Goal: Task Accomplishment & Management: Manage account settings

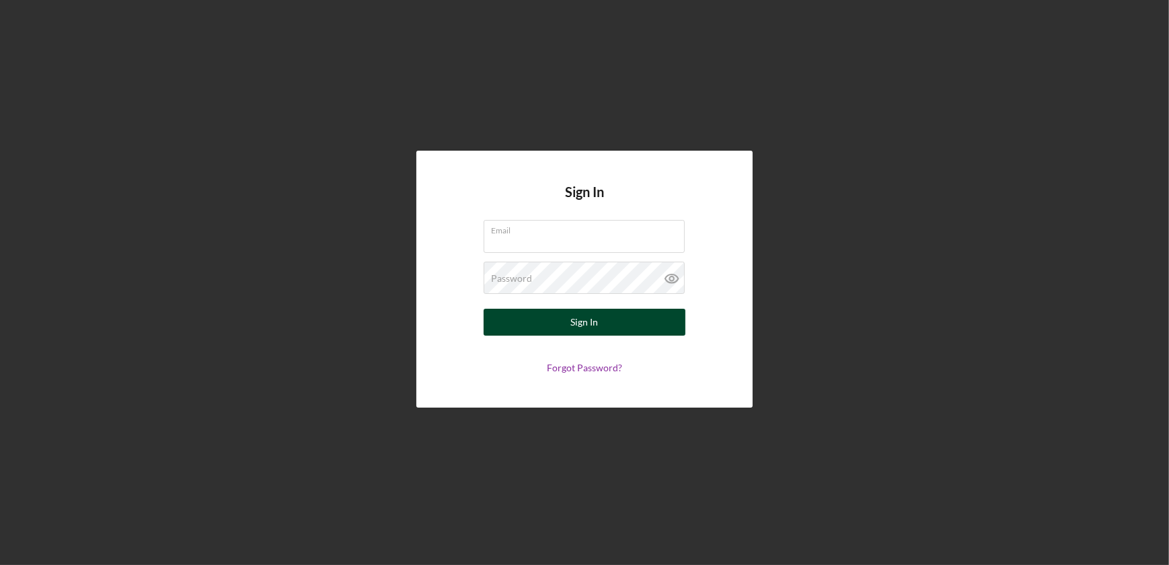
type input "[EMAIL_ADDRESS][DOMAIN_NAME]"
click at [634, 321] on button "Sign In" at bounding box center [585, 322] width 202 height 27
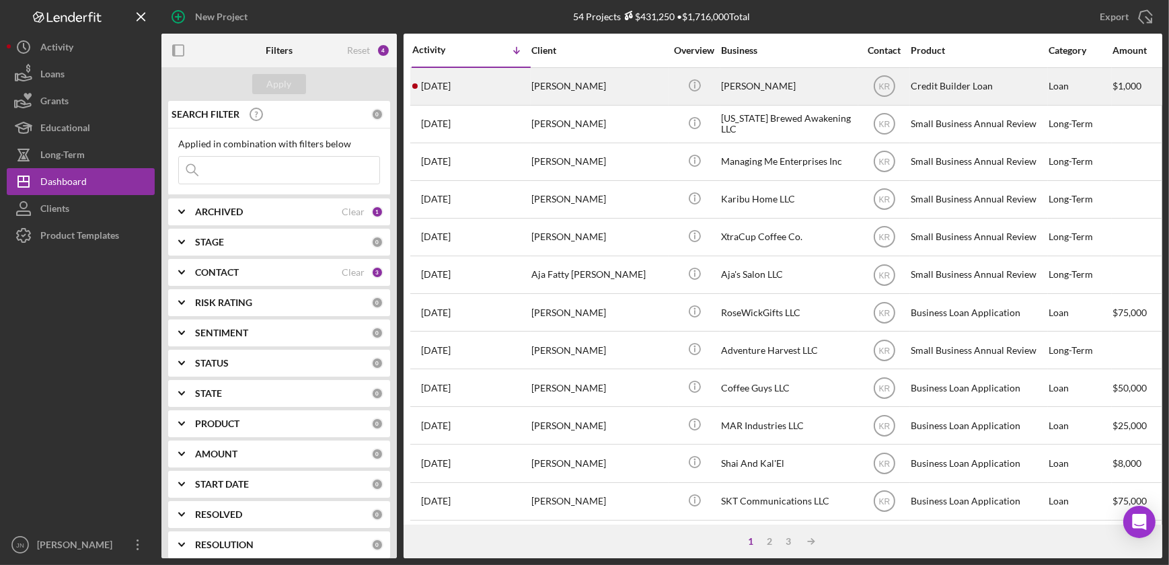
click at [585, 85] on div "[PERSON_NAME]" at bounding box center [598, 87] width 135 height 36
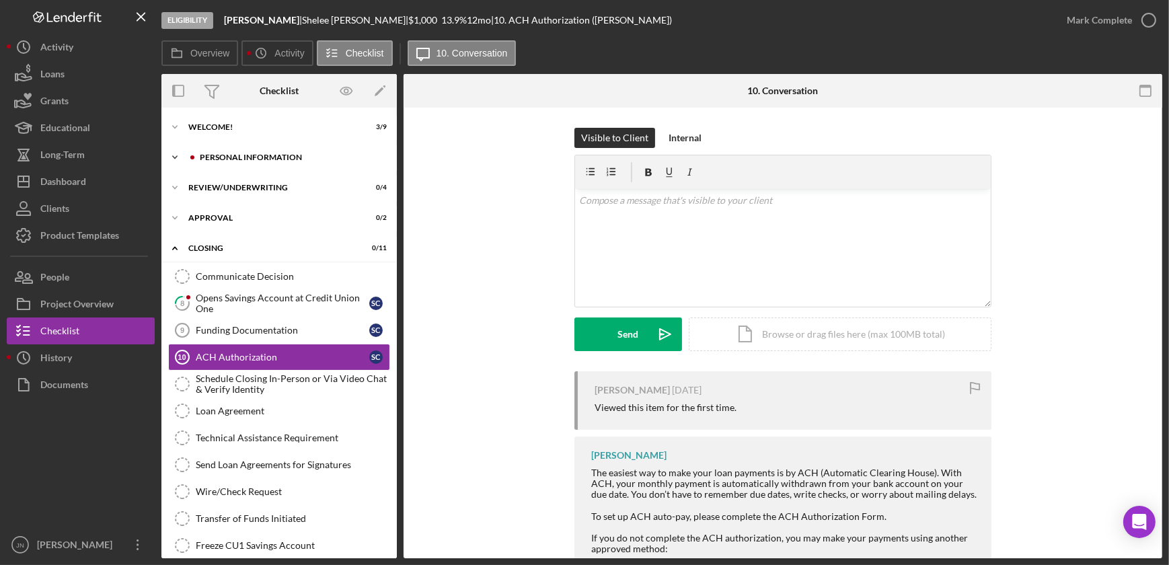
click at [269, 152] on div "Icon/Expander Personal Information 0 / 4" at bounding box center [278, 157] width 235 height 27
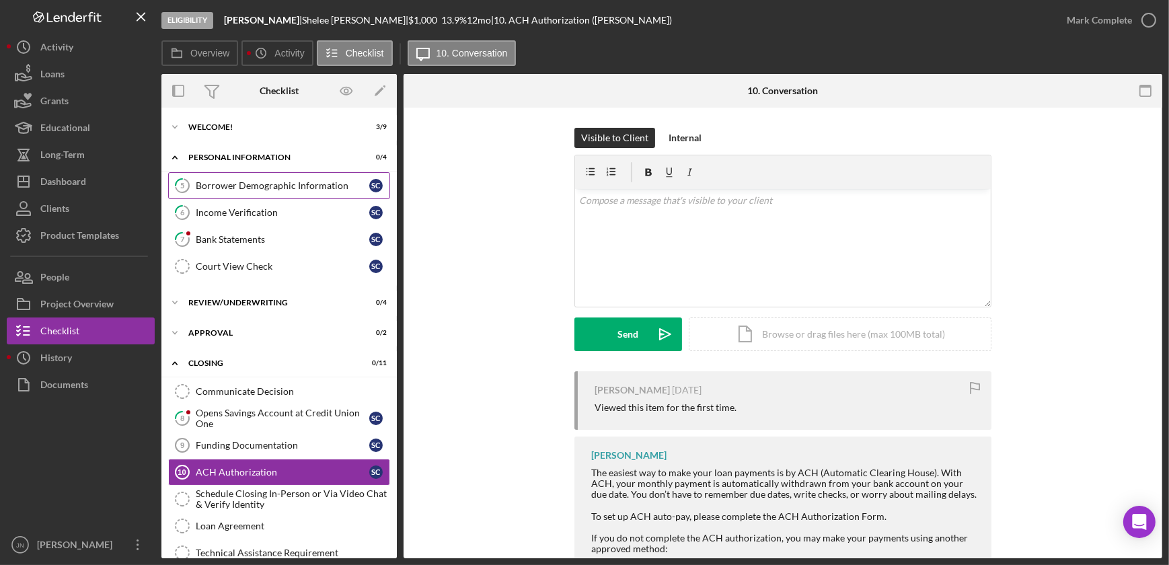
click at [269, 176] on link "5 Borrower Demographic Information S C" at bounding box center [279, 185] width 222 height 27
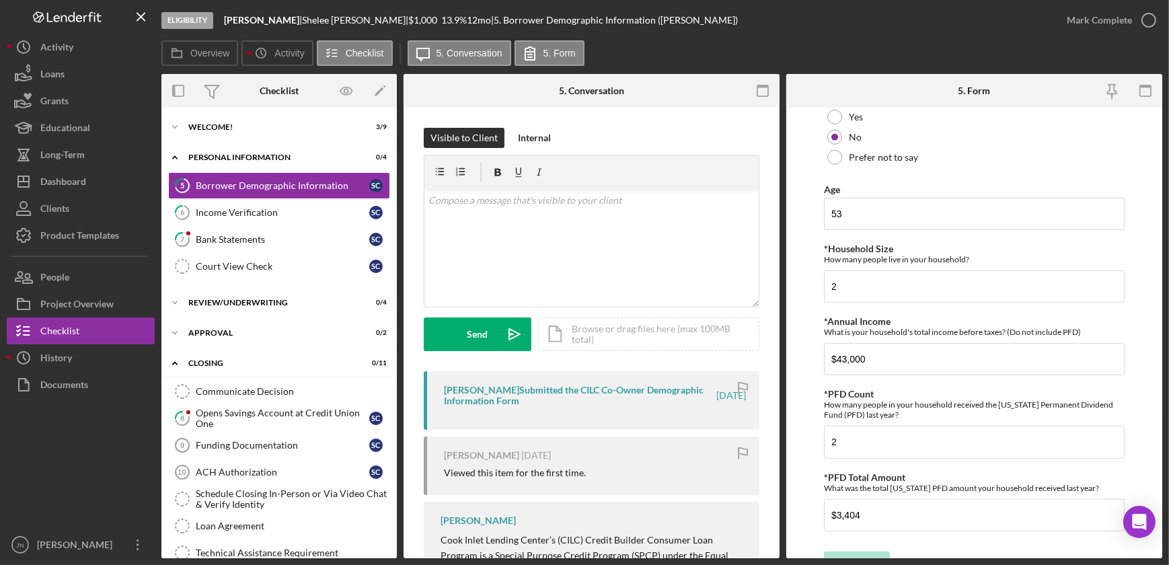
scroll to position [1029, 0]
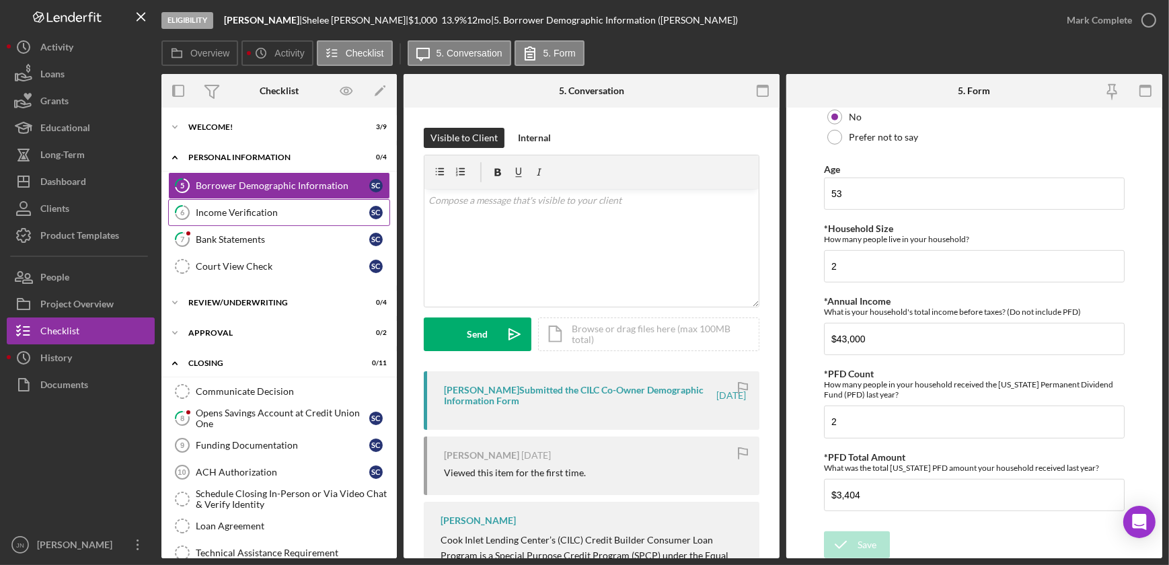
click at [279, 207] on div "Income Verification" at bounding box center [283, 212] width 174 height 11
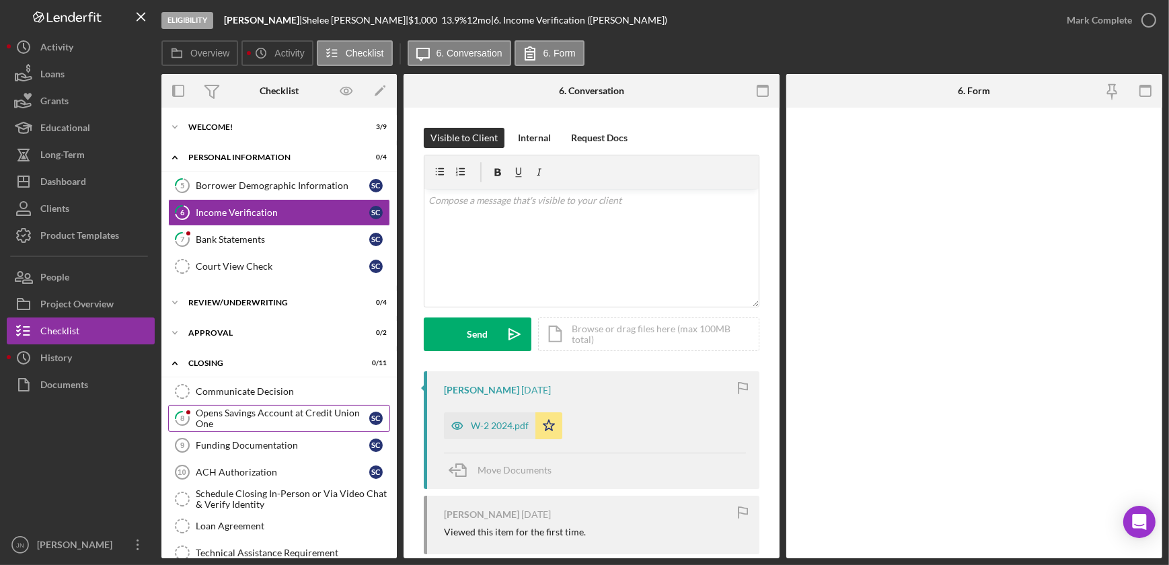
click at [268, 422] on div "Opens Savings Account at Credit Union One" at bounding box center [283, 419] width 174 height 22
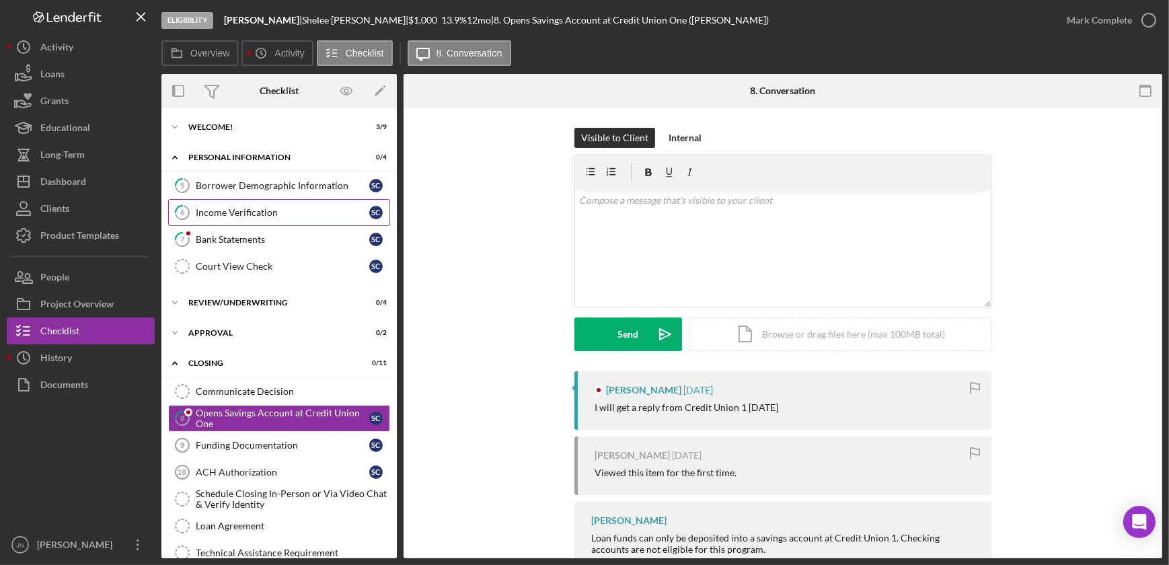
click at [262, 216] on div "Income Verification" at bounding box center [283, 212] width 174 height 11
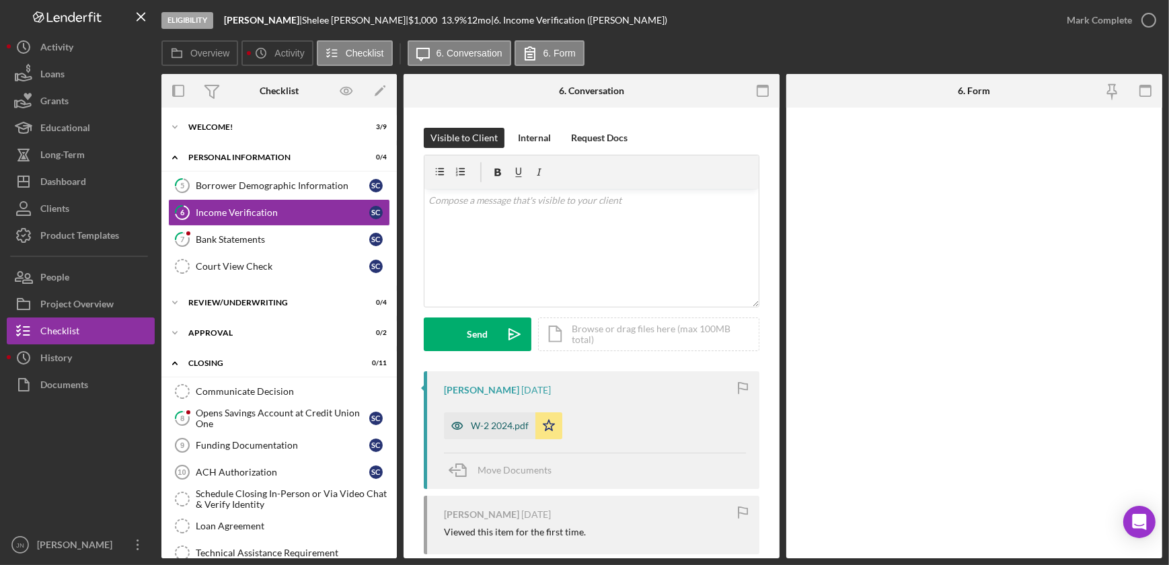
click at [500, 430] on div "W-2 2024.pdf" at bounding box center [500, 425] width 58 height 11
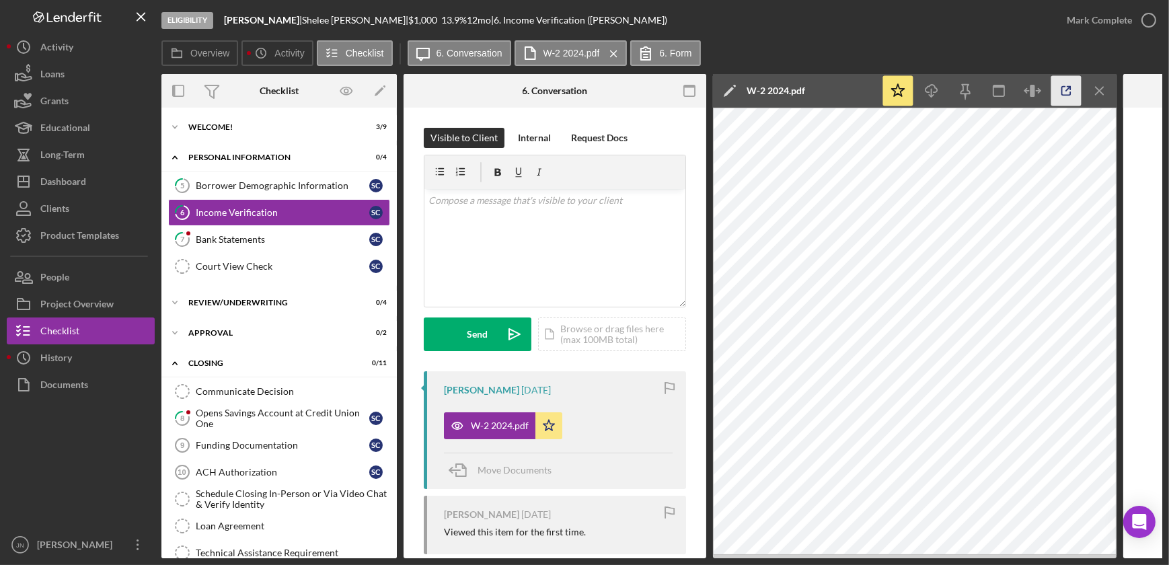
click at [1071, 85] on icon "button" at bounding box center [1066, 91] width 30 height 30
click at [244, 233] on link "7 Bank Statements S C" at bounding box center [279, 239] width 222 height 27
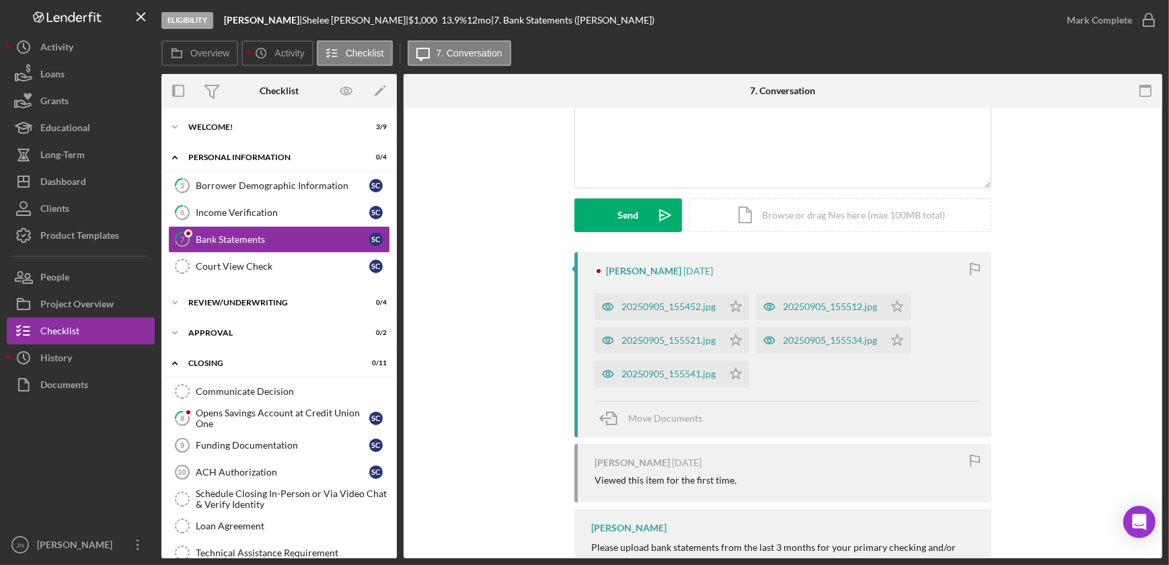
scroll to position [220, 0]
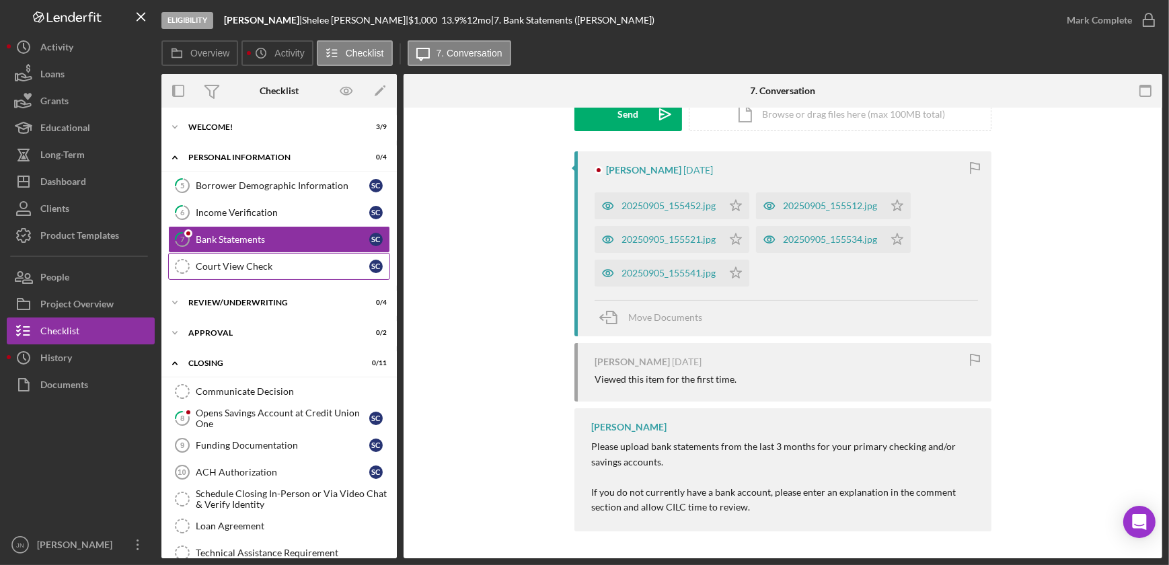
click at [211, 261] on div "Court View Check" at bounding box center [283, 266] width 174 height 11
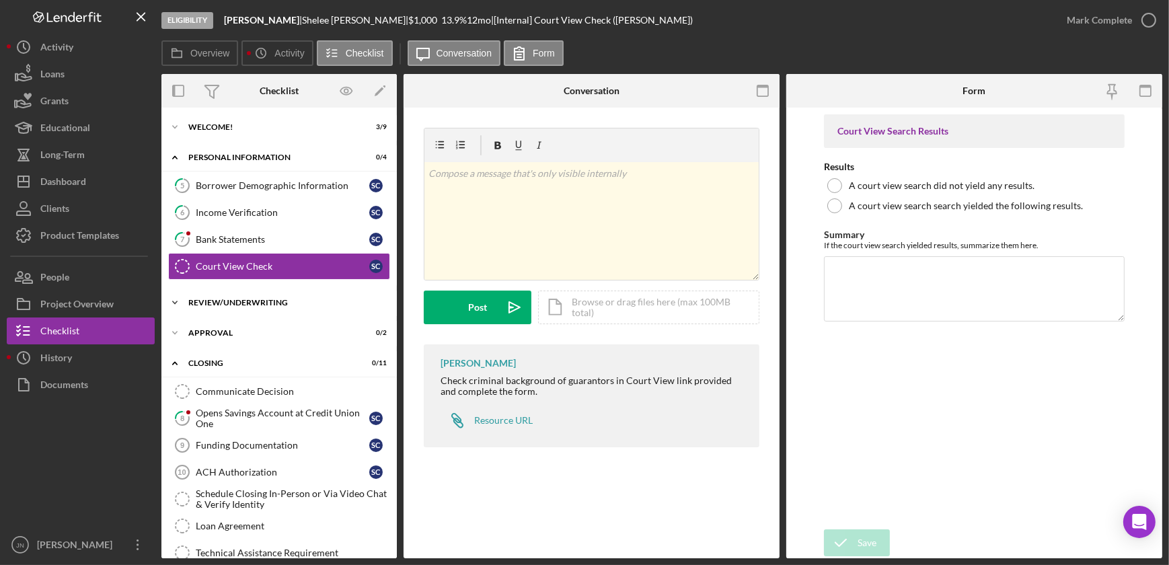
click at [174, 299] on icon "Icon/Expander" at bounding box center [174, 302] width 27 height 27
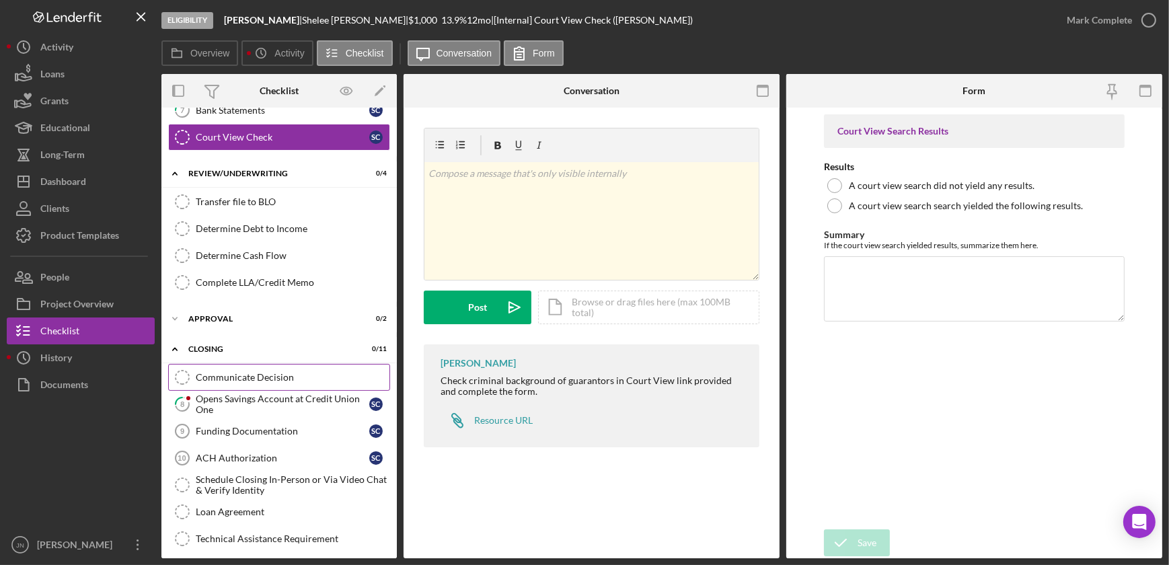
scroll to position [183, 0]
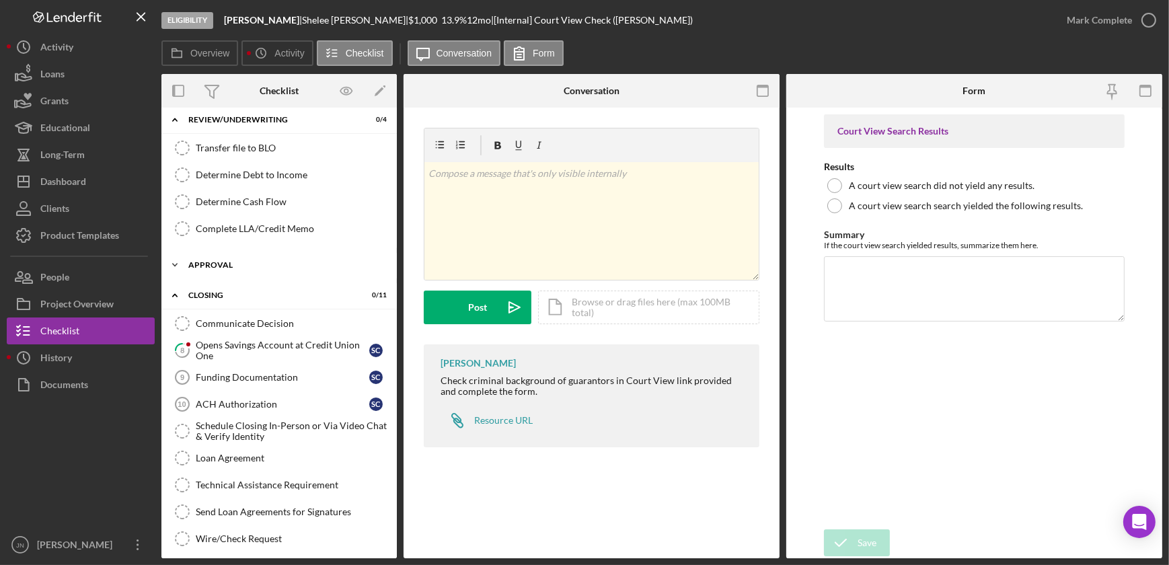
click at [177, 263] on icon "Icon/Expander" at bounding box center [174, 265] width 27 height 27
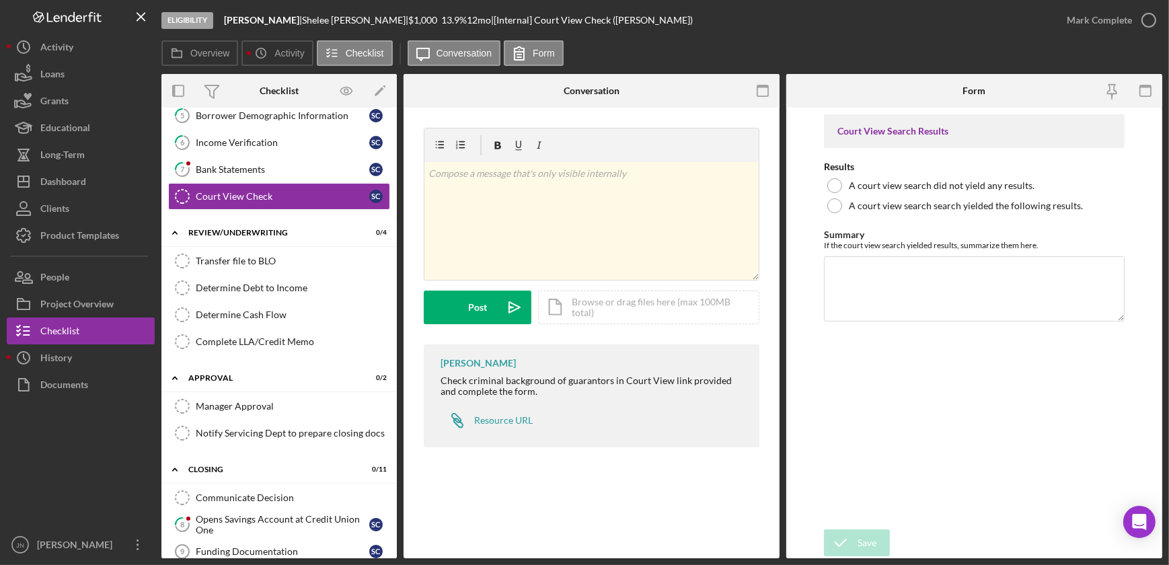
scroll to position [0, 0]
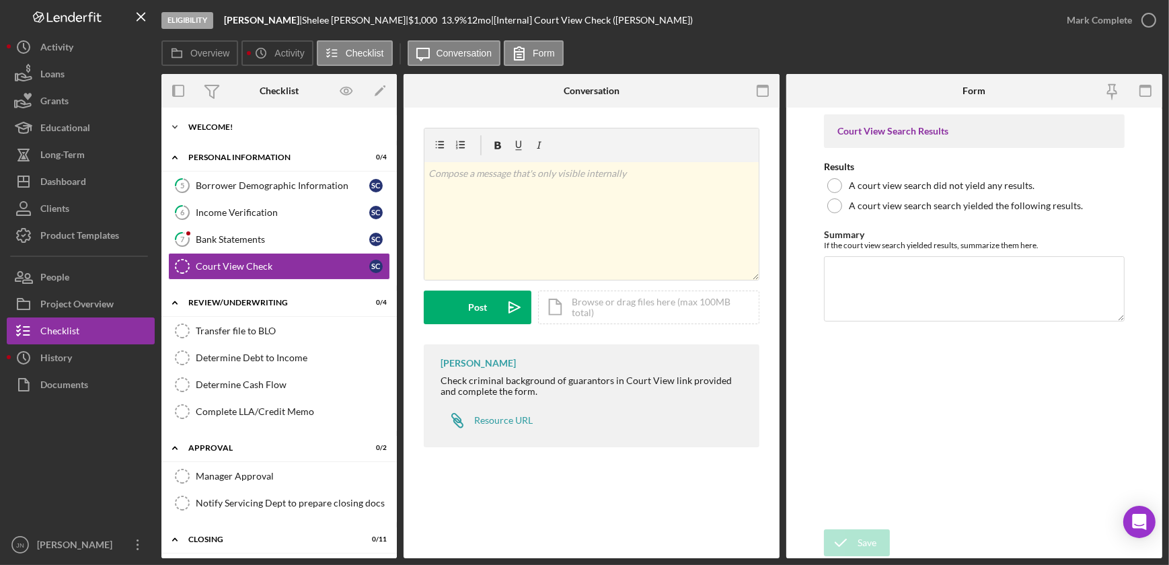
click at [201, 124] on div "Welcome!" at bounding box center [284, 127] width 192 height 8
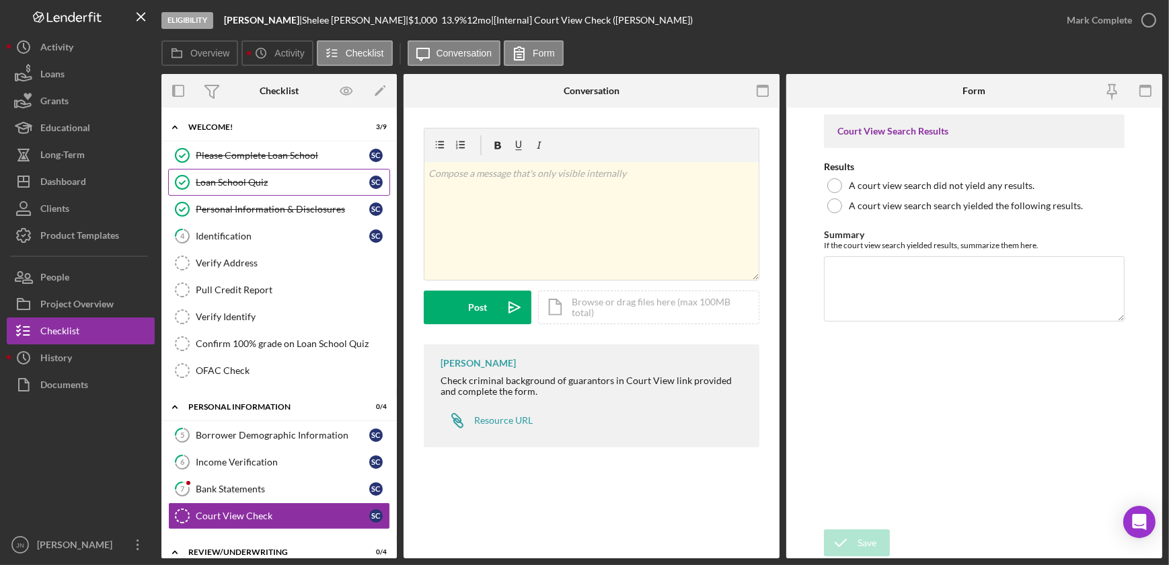
click at [263, 185] on div "Loan School Quiz" at bounding box center [283, 182] width 174 height 11
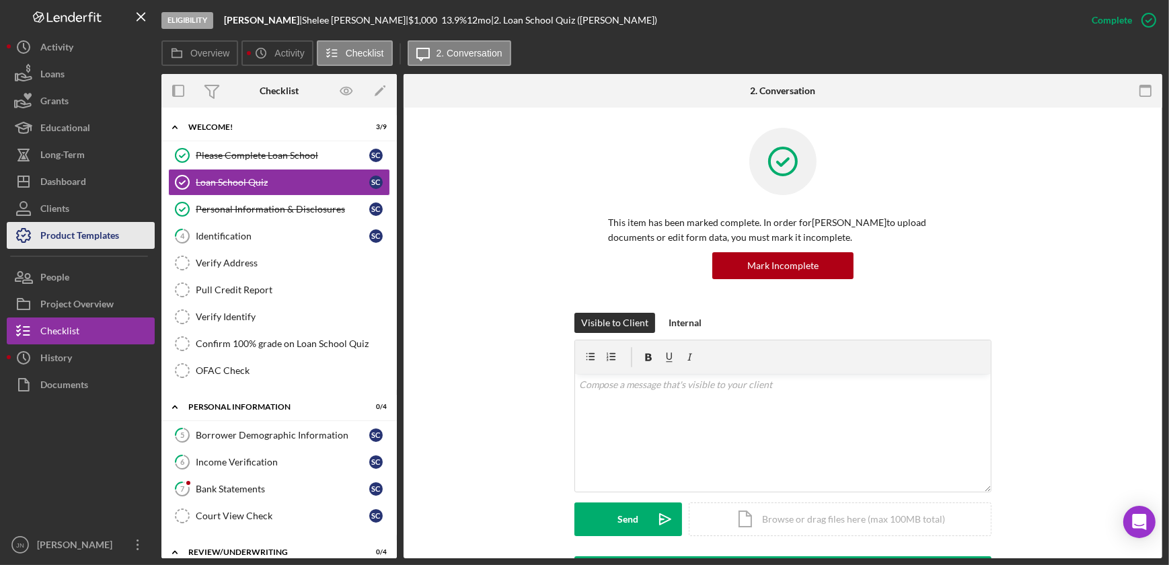
click at [89, 229] on div "Product Templates" at bounding box center [79, 237] width 79 height 30
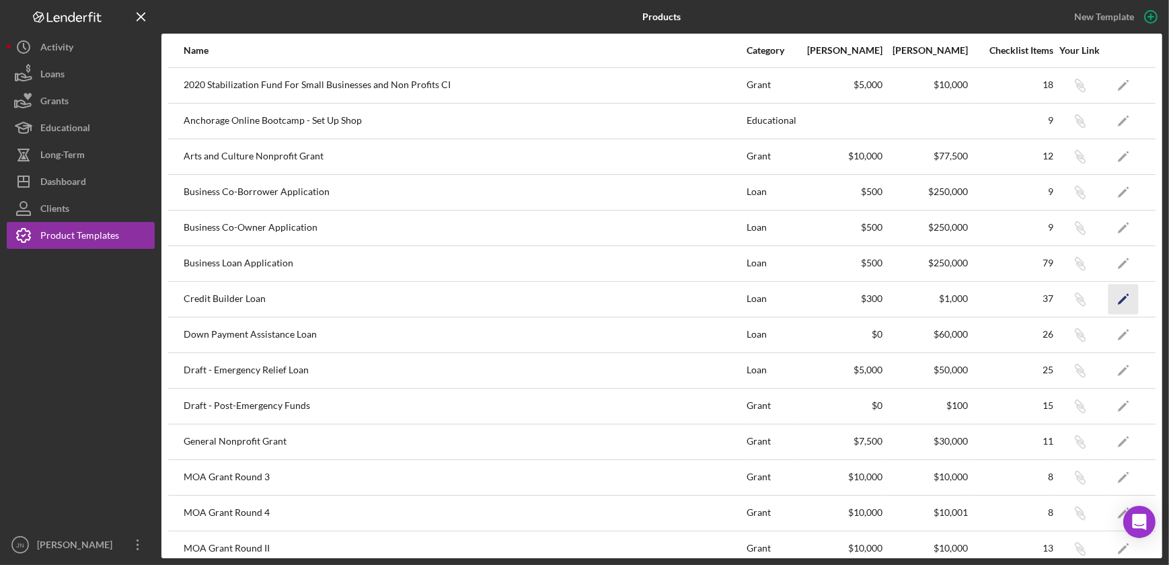
click at [1118, 297] on polygon "button" at bounding box center [1122, 299] width 9 height 9
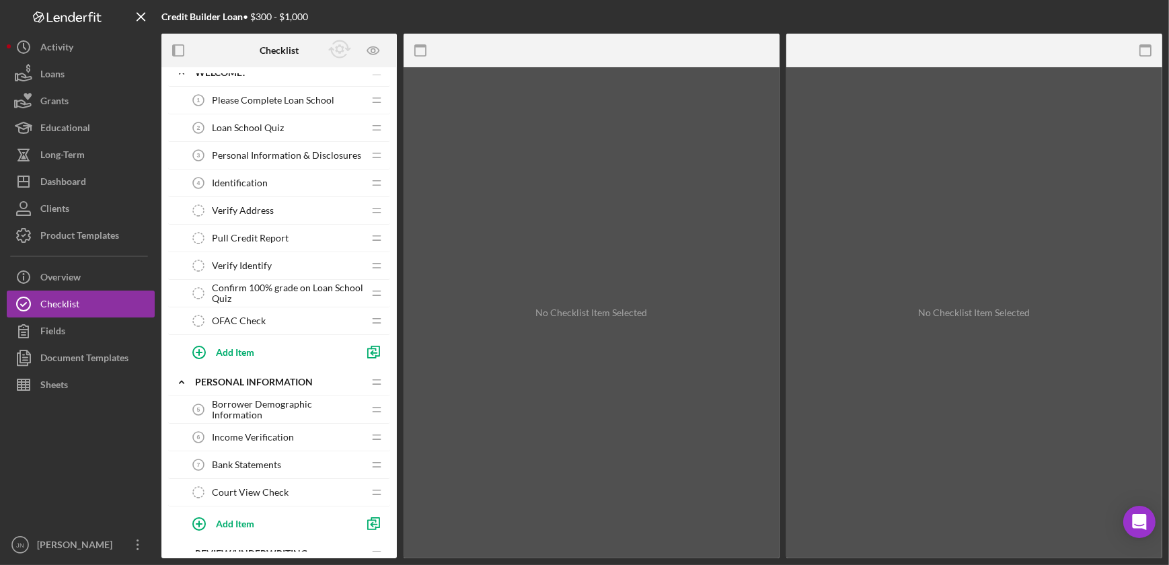
scroll to position [61, 0]
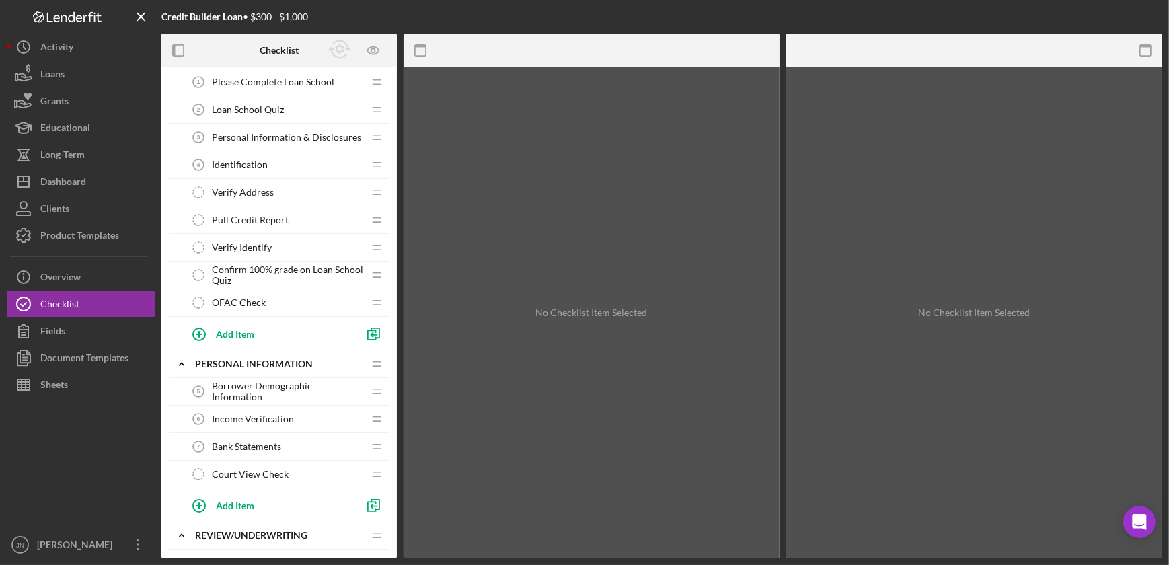
click at [242, 165] on span "Identification" at bounding box center [240, 164] width 56 height 11
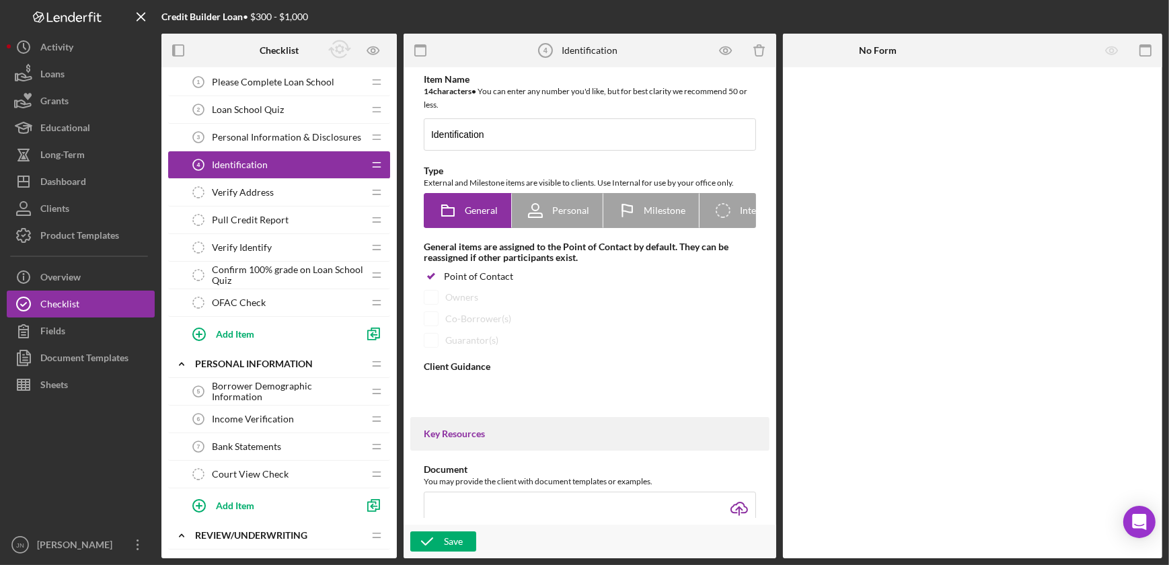
type textarea "<div> <p data-start="80" data-end="161"><strong data-start="80" data-end="133">…"
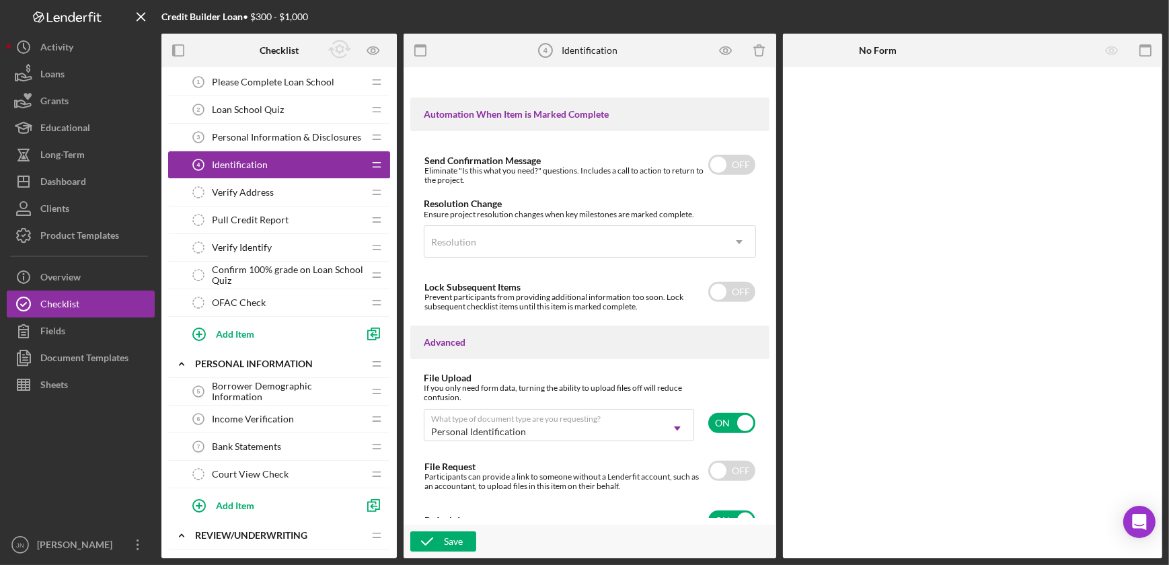
scroll to position [897, 0]
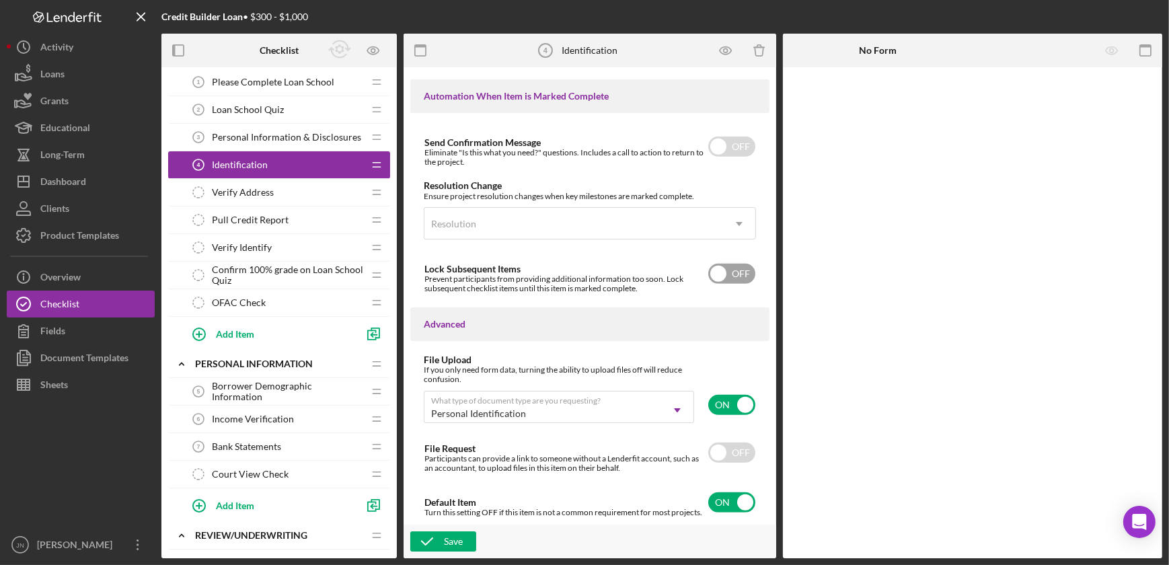
click at [739, 273] on input "checkbox" at bounding box center [731, 274] width 47 height 20
checkbox input "true"
click at [451, 539] on div "Save" at bounding box center [453, 541] width 19 height 20
click at [379, 49] on icon "Preview as" at bounding box center [374, 51] width 30 height 30
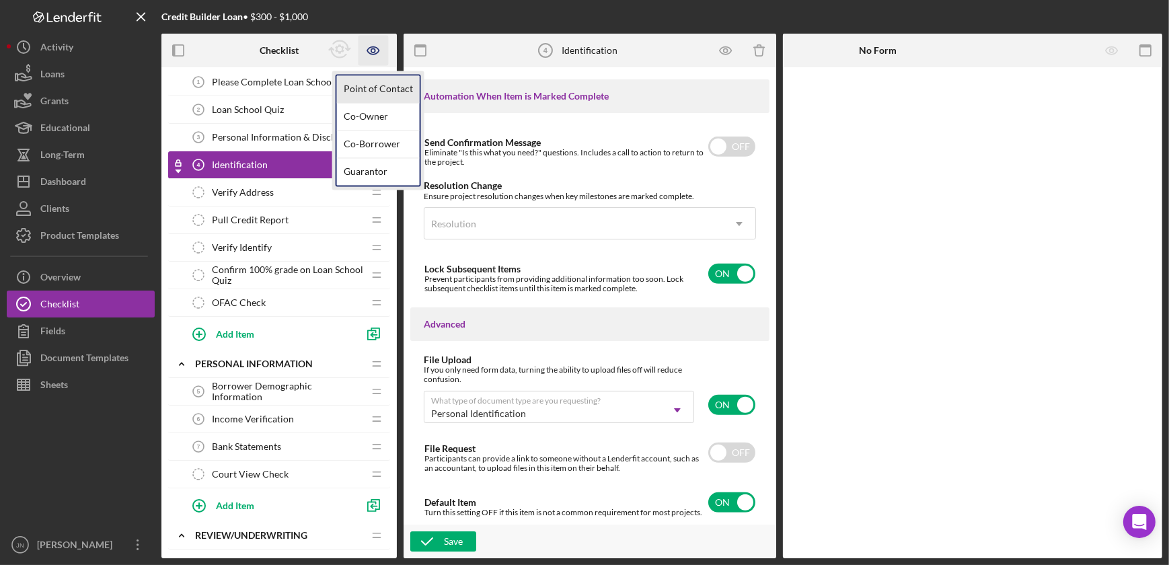
click at [368, 90] on link "Point of Contact" at bounding box center [378, 89] width 83 height 28
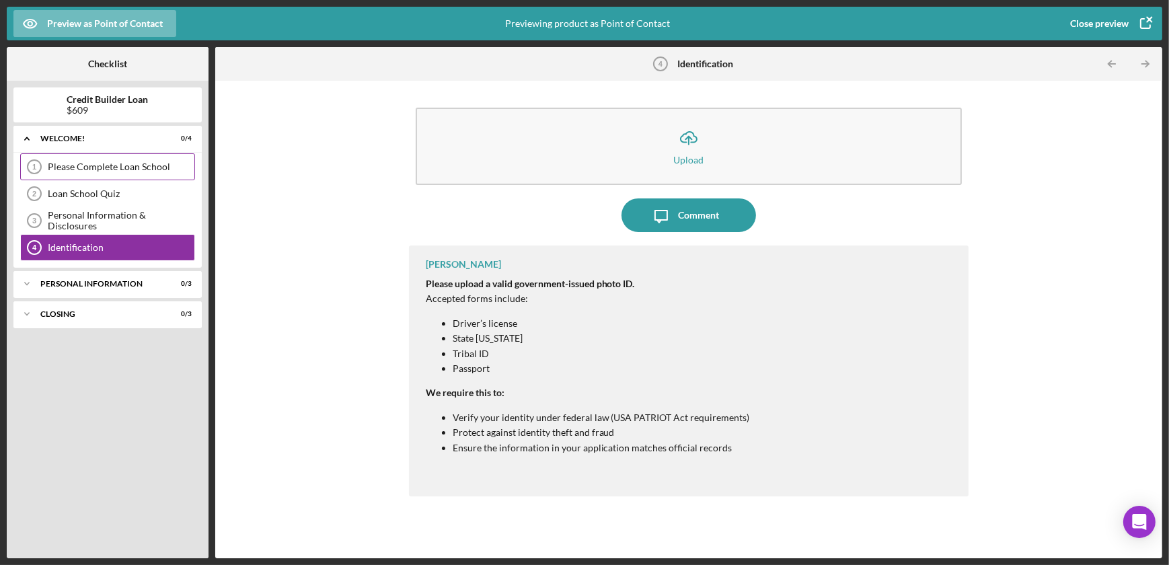
click at [63, 163] on div "Please Complete Loan School" at bounding box center [121, 166] width 147 height 11
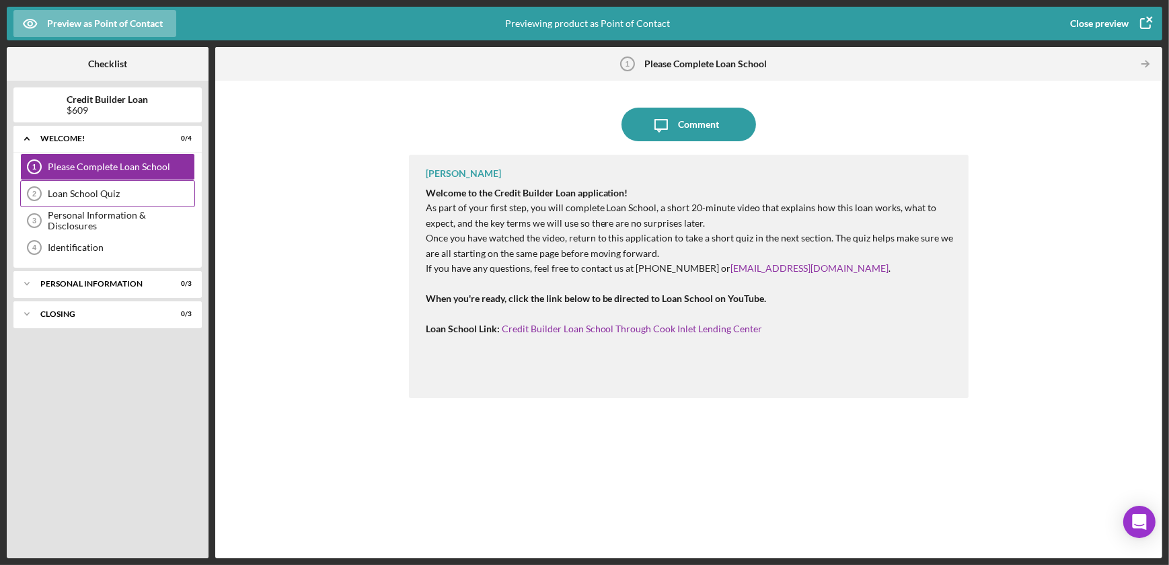
click at [71, 190] on div "Loan School Quiz" at bounding box center [121, 193] width 147 height 11
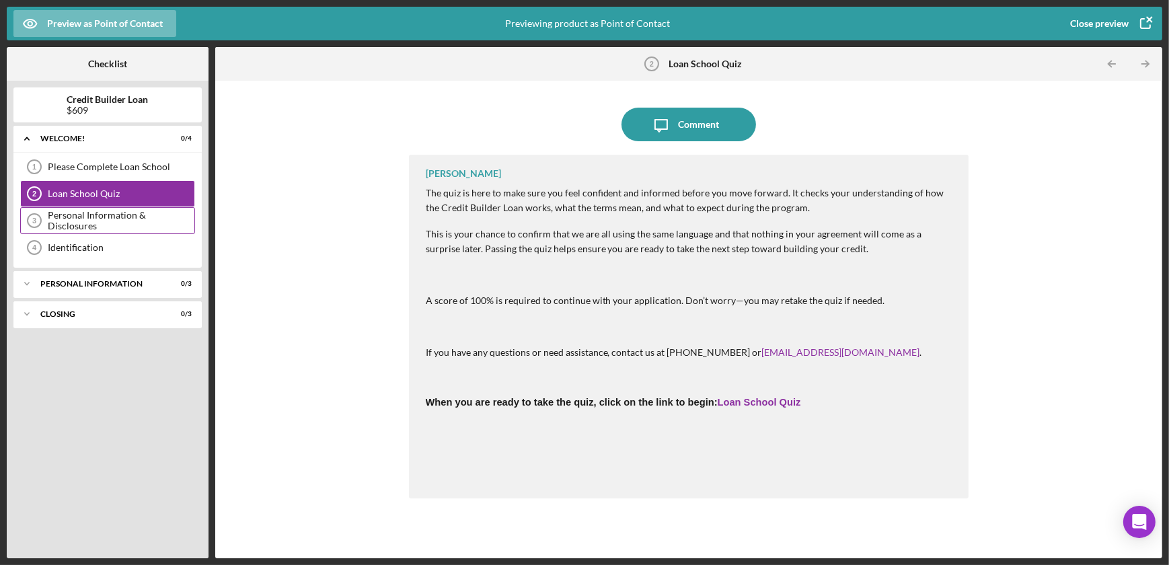
click at [73, 219] on div "Personal Information & Disclosures" at bounding box center [121, 221] width 147 height 22
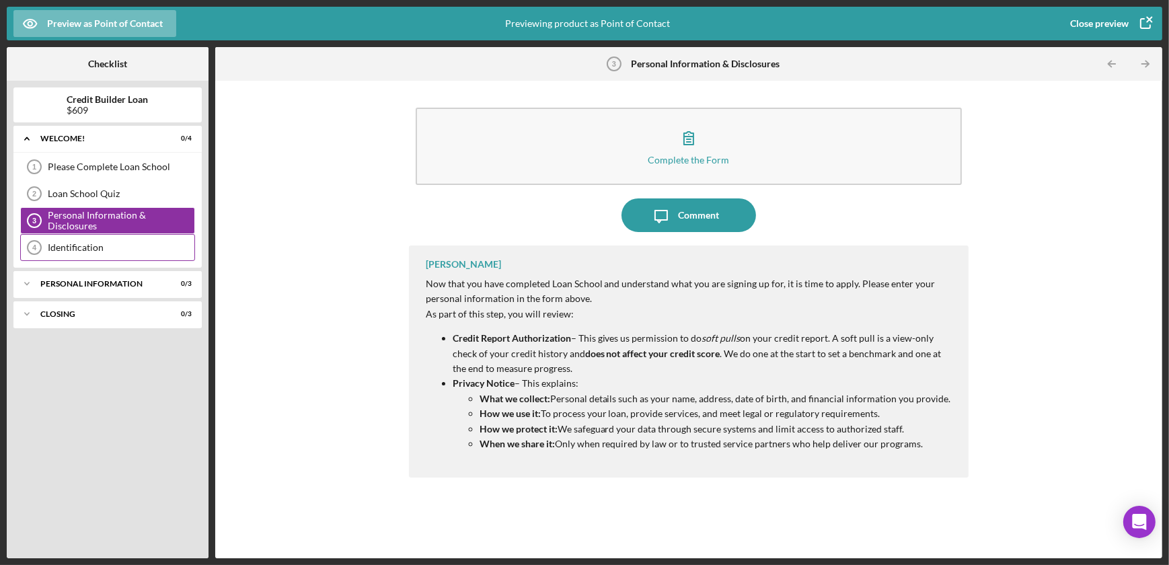
click at [75, 243] on div "Identification" at bounding box center [121, 247] width 147 height 11
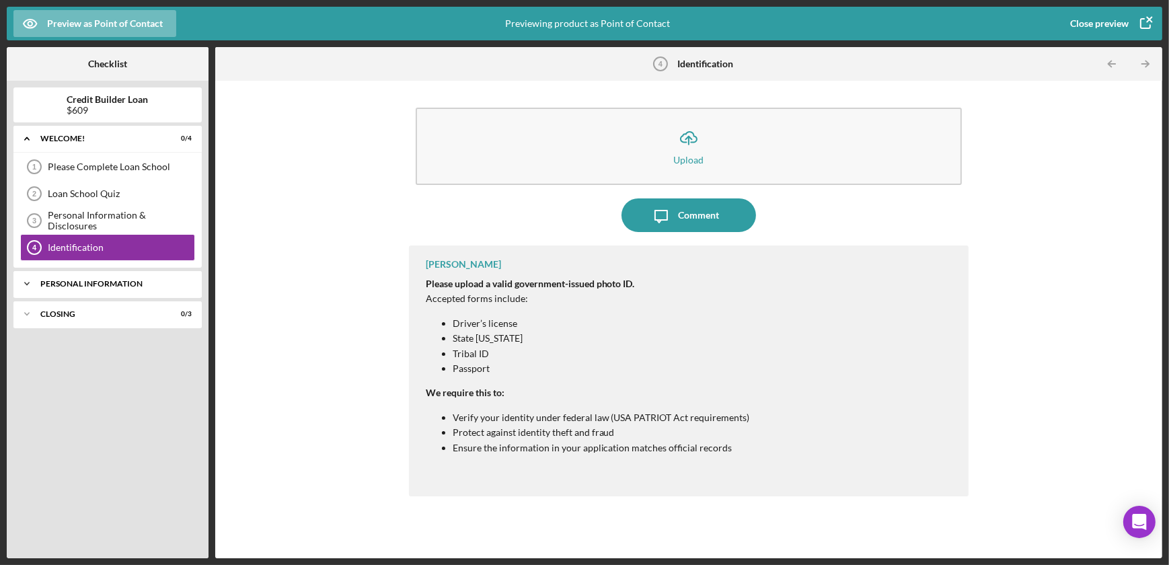
click at [88, 280] on div "Personal Information" at bounding box center [112, 284] width 145 height 8
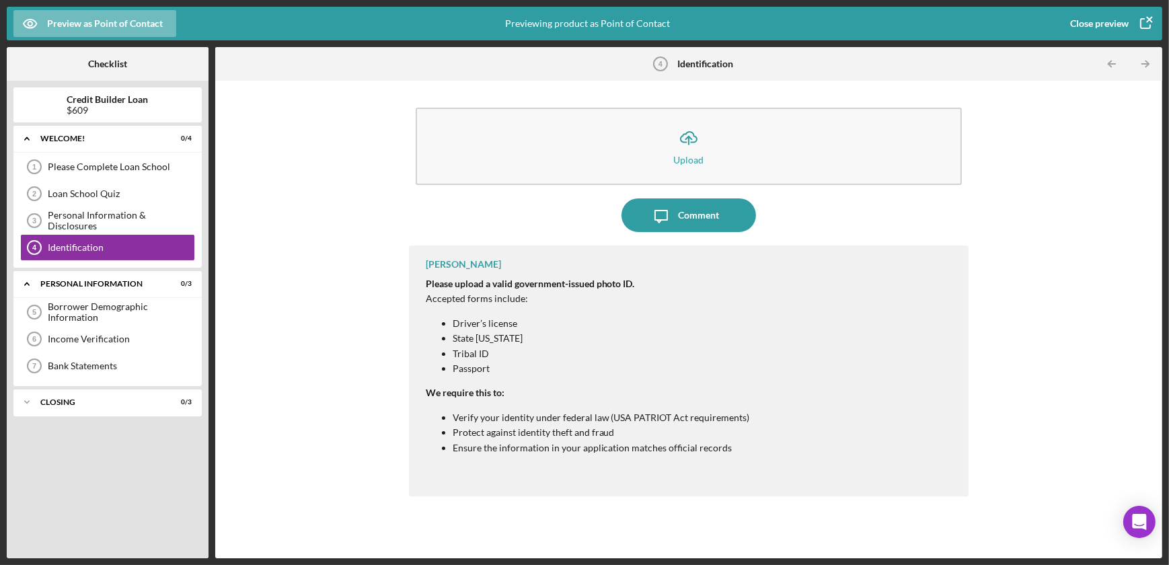
click at [1149, 21] on icon "button" at bounding box center [1146, 24] width 34 height 34
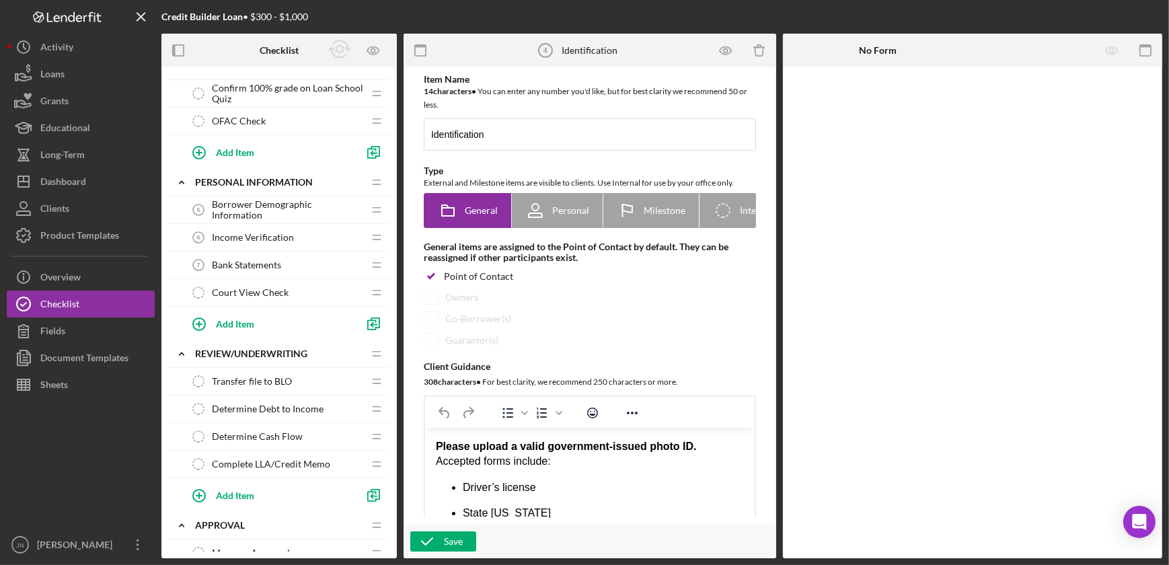
scroll to position [244, 0]
click at [272, 262] on span "Bank Statements" at bounding box center [246, 263] width 69 height 11
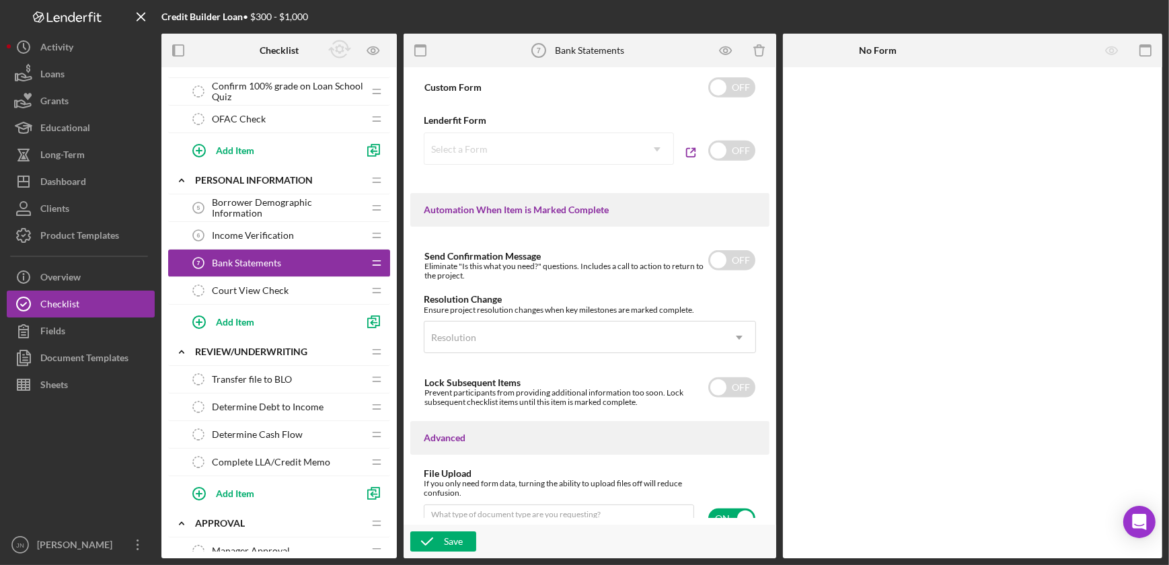
scroll to position [897, 0]
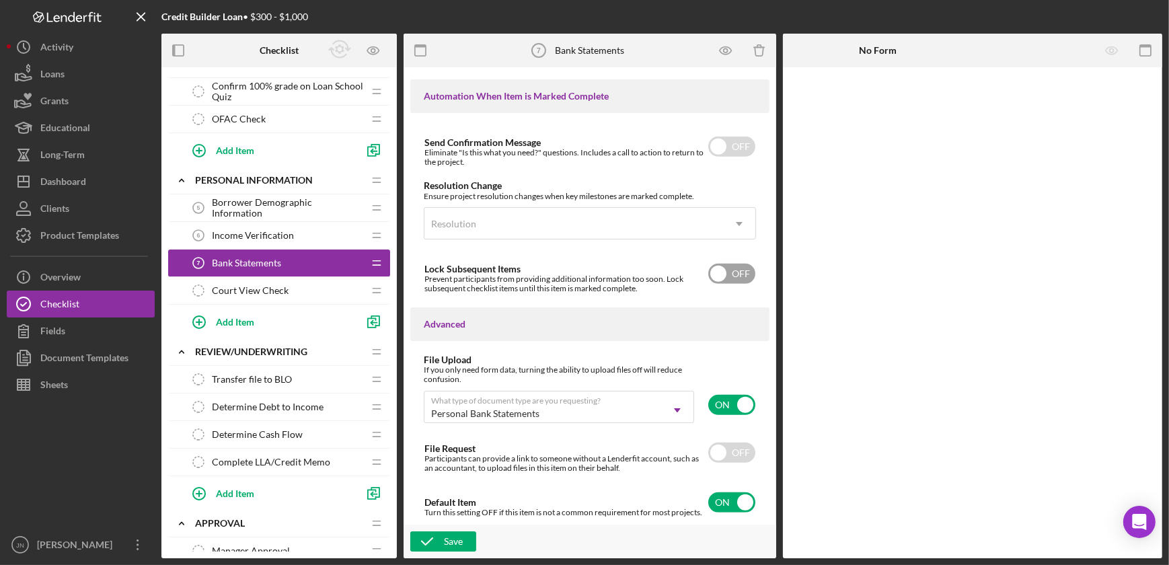
click at [729, 270] on input "checkbox" at bounding box center [731, 274] width 47 height 20
checkbox input "true"
click at [462, 542] on button "Save" at bounding box center [443, 541] width 66 height 20
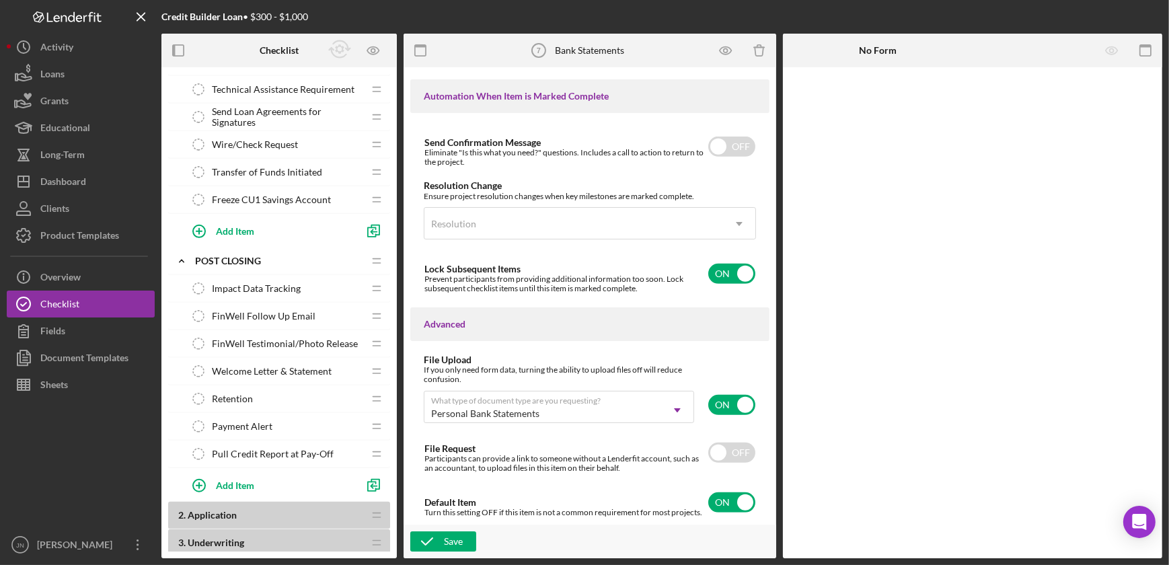
scroll to position [1078, 0]
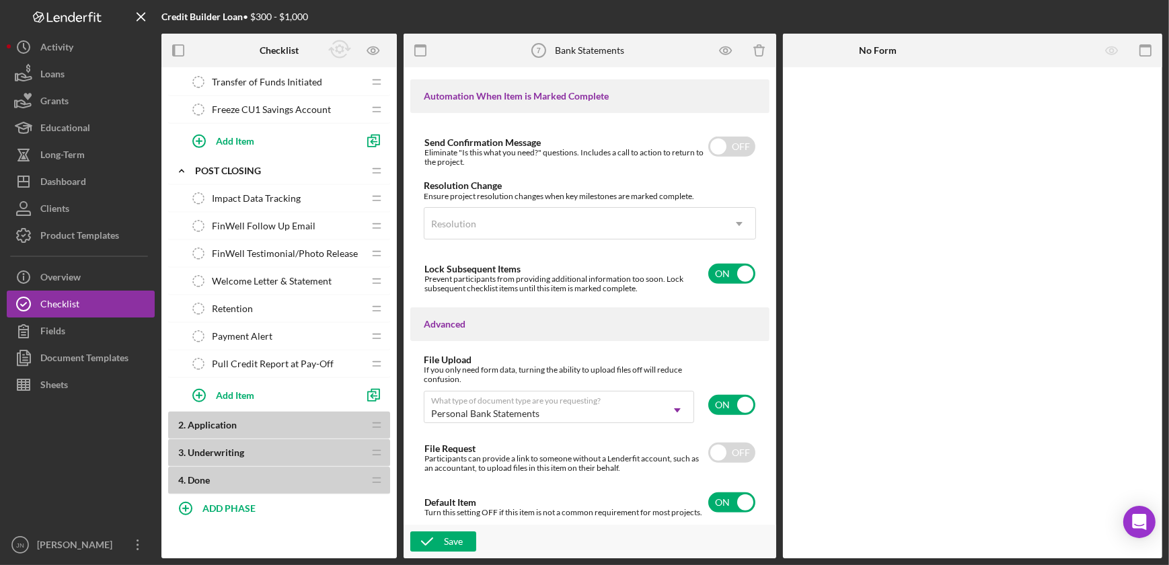
click at [222, 420] on span "Application" at bounding box center [212, 424] width 49 height 11
click at [197, 474] on span "Done" at bounding box center [199, 479] width 22 height 11
drag, startPoint x: 375, startPoint y: 425, endPoint x: 341, endPoint y: 424, distance: 34.3
click at [341, 424] on b "2 . Application" at bounding box center [270, 425] width 185 height 11
click at [76, 83] on button "Loans" at bounding box center [81, 74] width 148 height 27
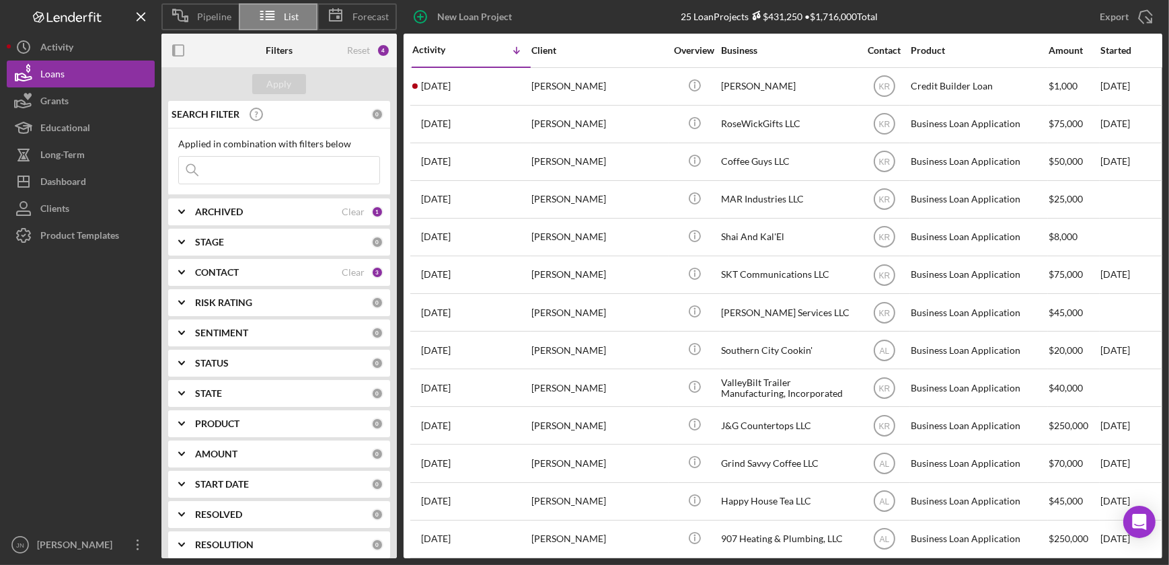
click at [257, 209] on div "ARCHIVED" at bounding box center [268, 212] width 147 height 11
click at [189, 289] on input "Archived" at bounding box center [185, 288] width 13 height 13
checkbox input "true"
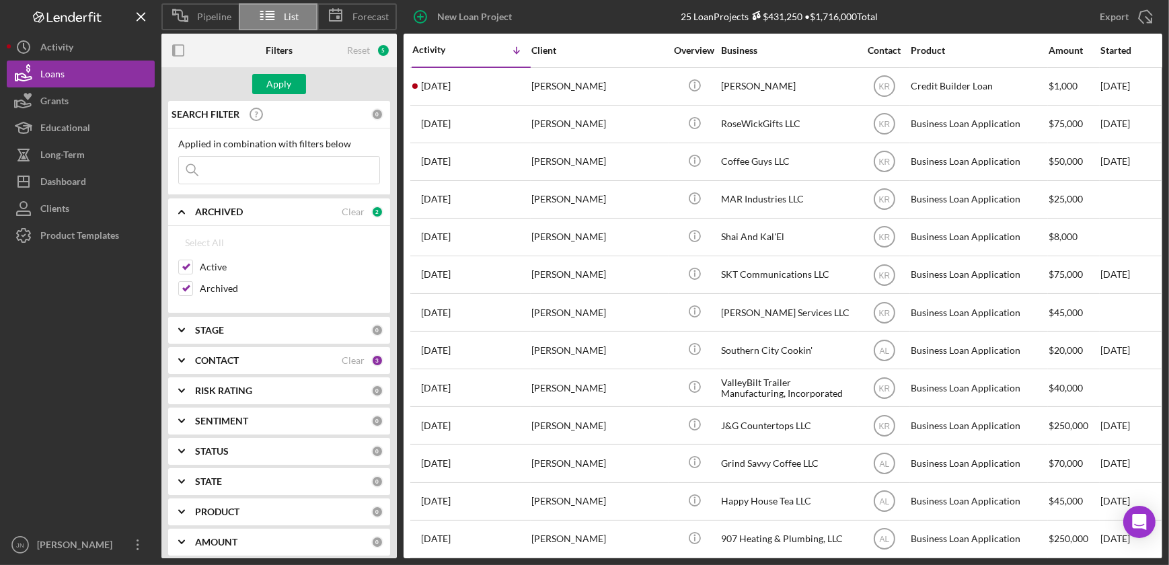
click at [233, 167] on input at bounding box center [279, 170] width 200 height 27
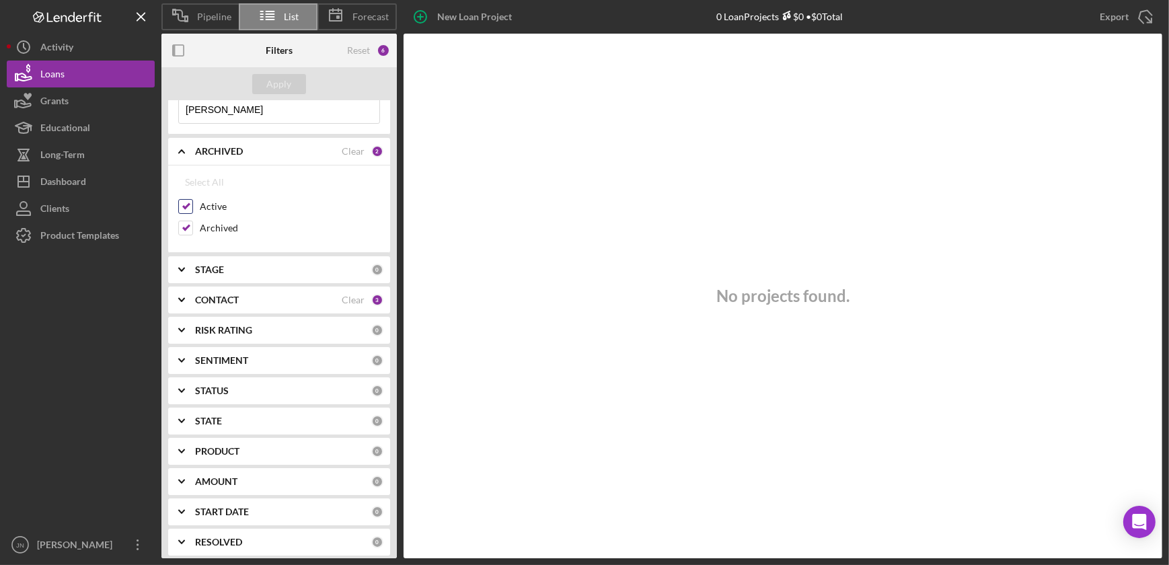
scroll to position [122, 0]
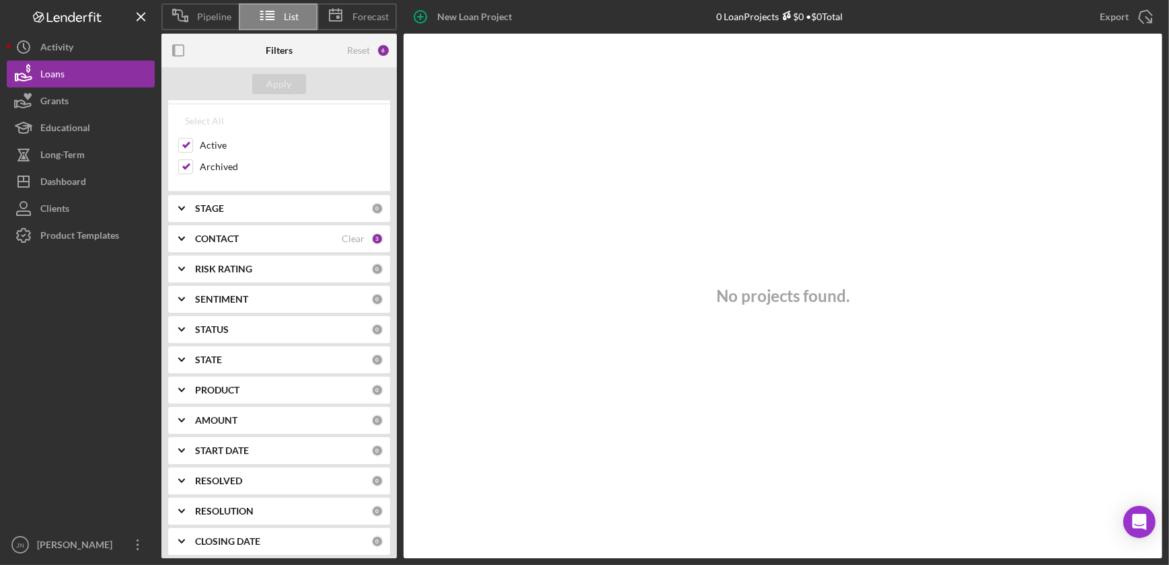
type input "[PERSON_NAME]"
click at [207, 207] on b "STAGE" at bounding box center [209, 208] width 29 height 11
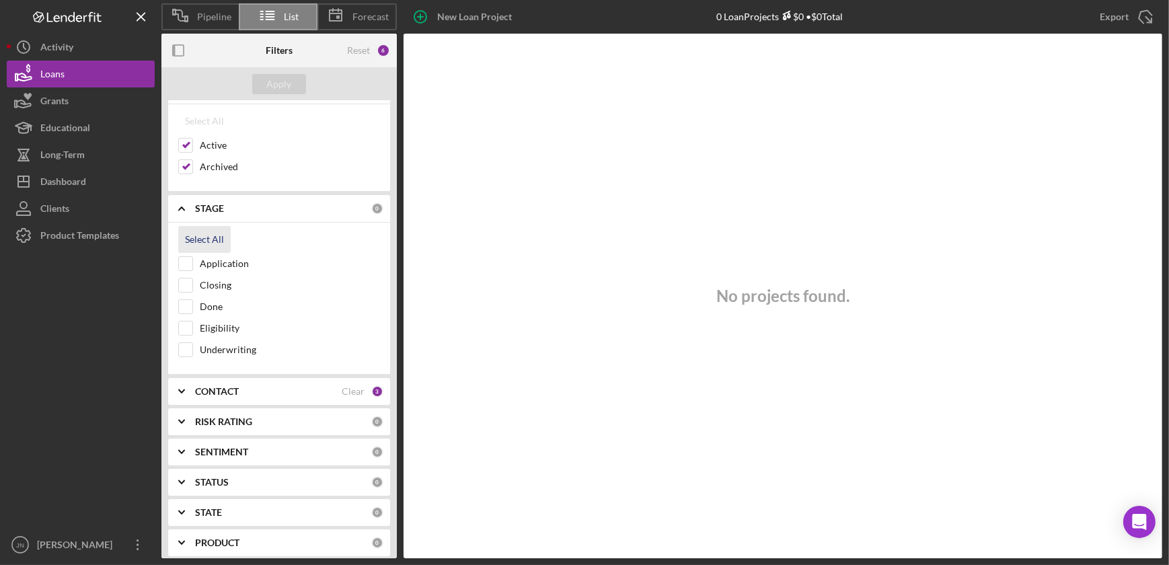
click at [198, 237] on div "Select All" at bounding box center [204, 239] width 39 height 27
checkbox input "true"
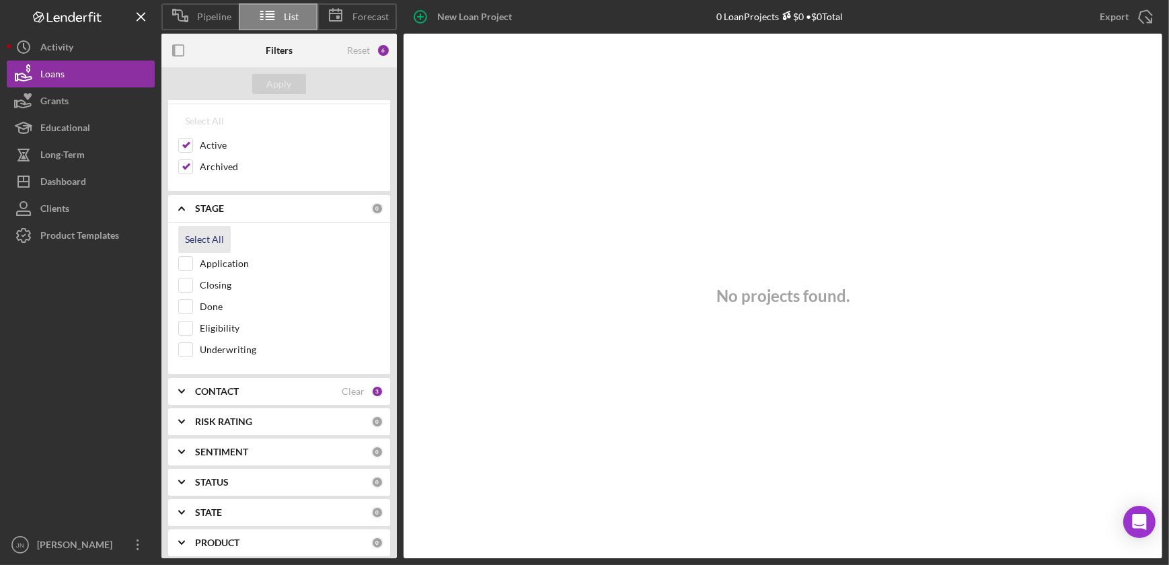
checkbox input "true"
click at [284, 80] on div "Apply" at bounding box center [279, 84] width 25 height 20
click at [241, 392] on div "CONTACT" at bounding box center [268, 391] width 147 height 11
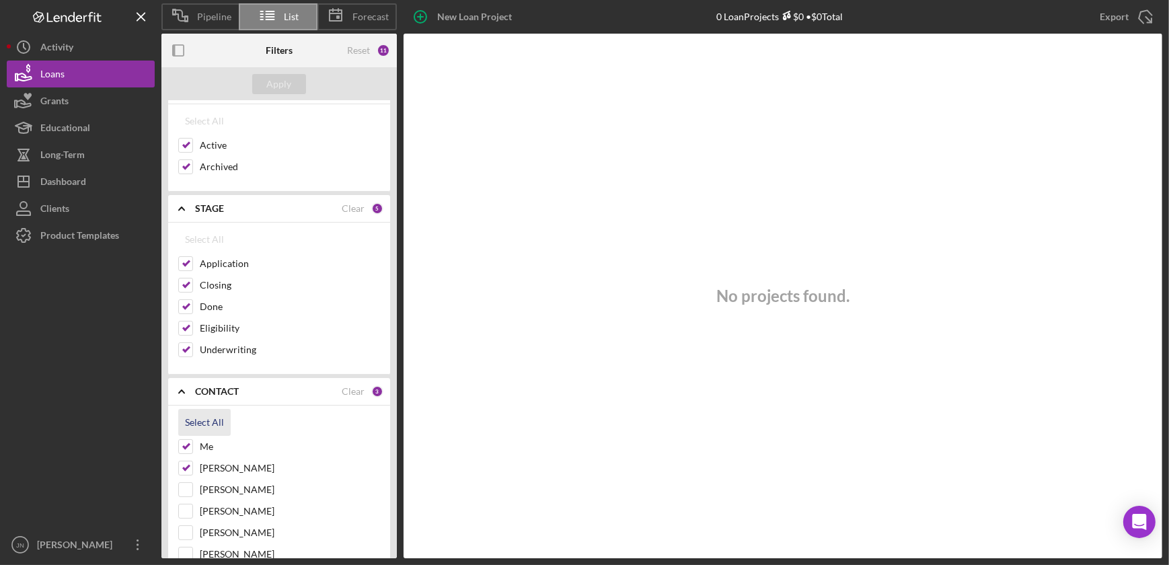
click at [216, 418] on div "Select All" at bounding box center [204, 422] width 39 height 27
checkbox input "true"
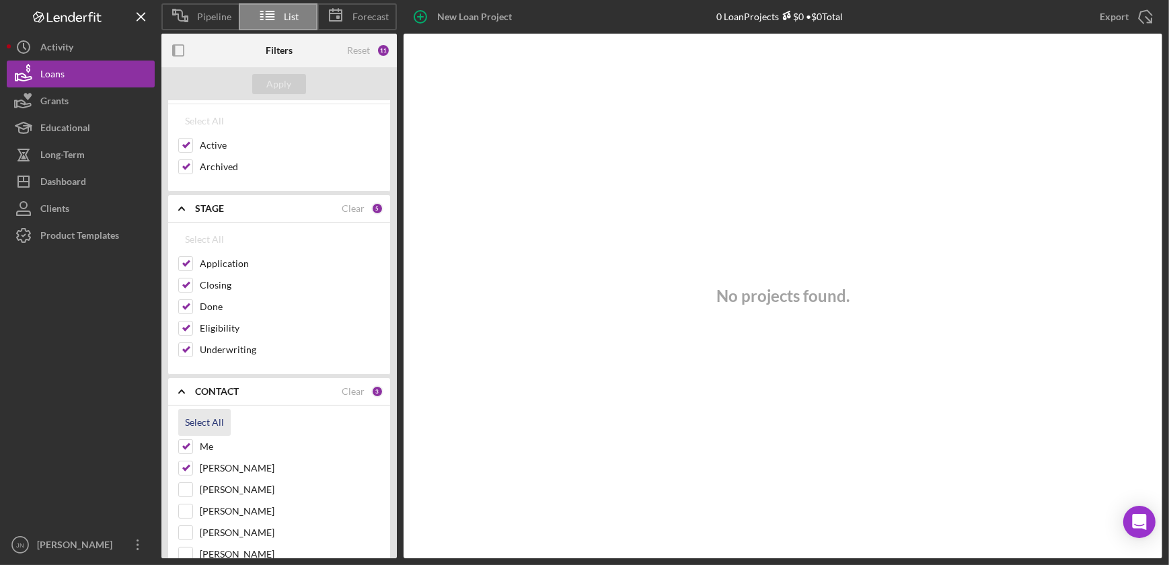
checkbox input "true"
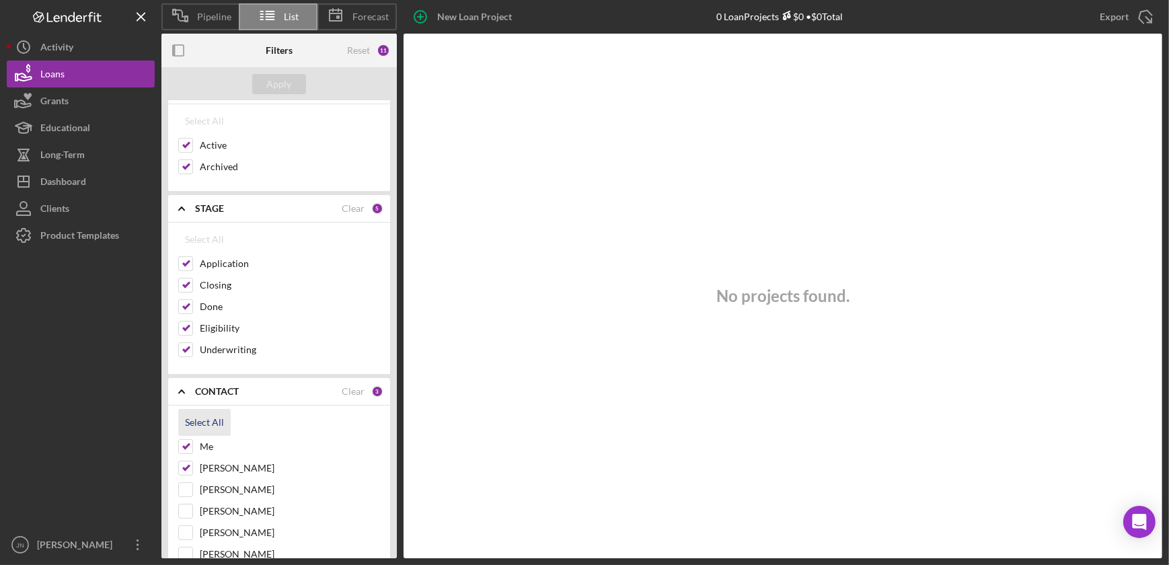
checkbox input "true"
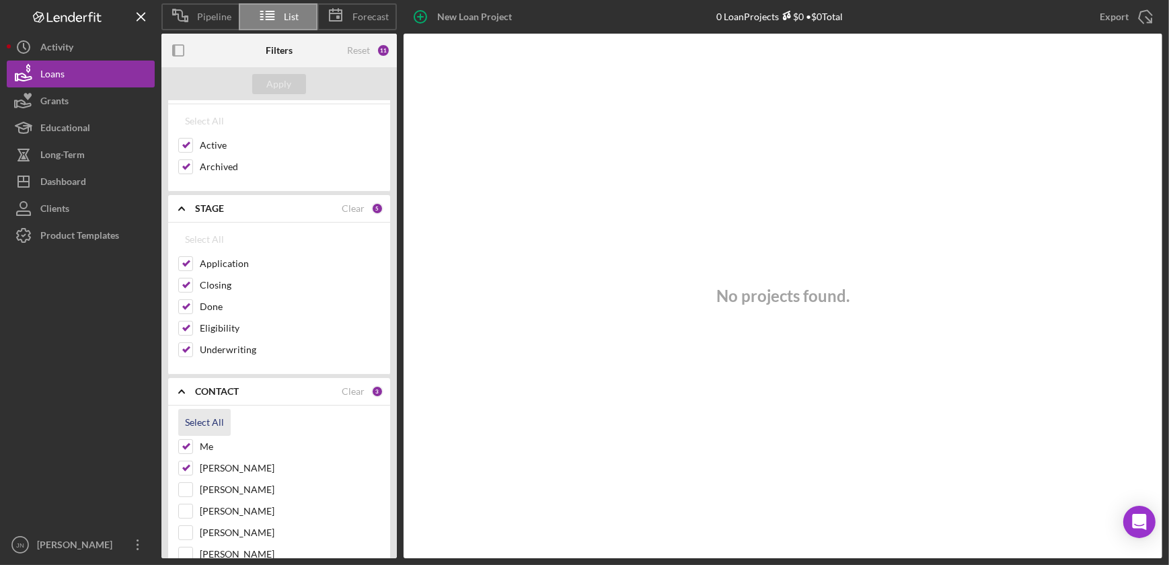
checkbox input "true"
click at [289, 83] on div "Apply" at bounding box center [279, 84] width 25 height 20
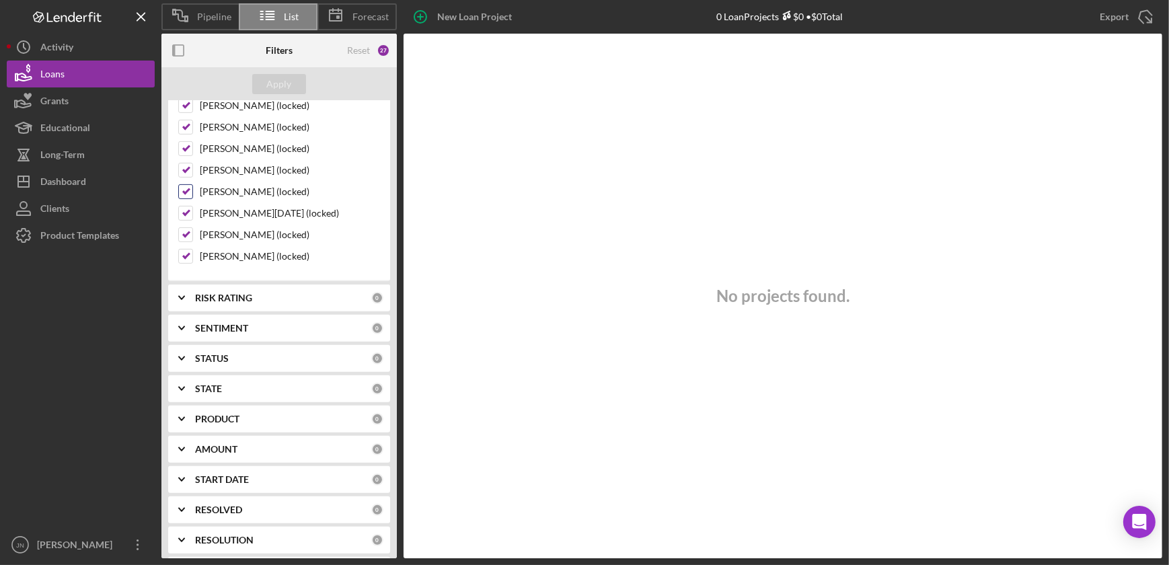
scroll to position [792, 0]
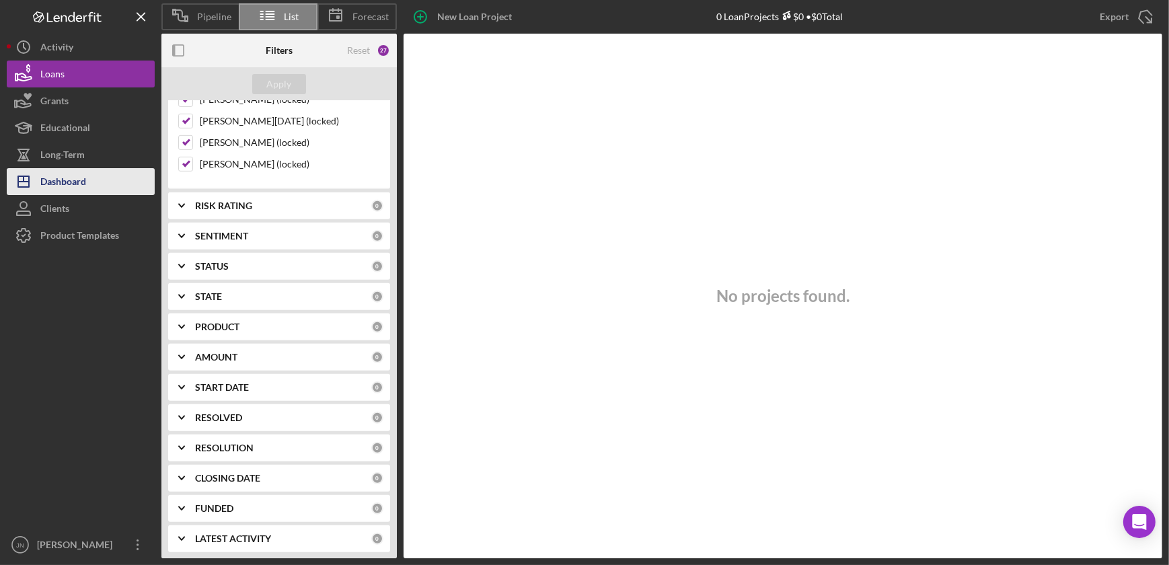
click at [98, 176] on button "Icon/Dashboard Dashboard" at bounding box center [81, 181] width 148 height 27
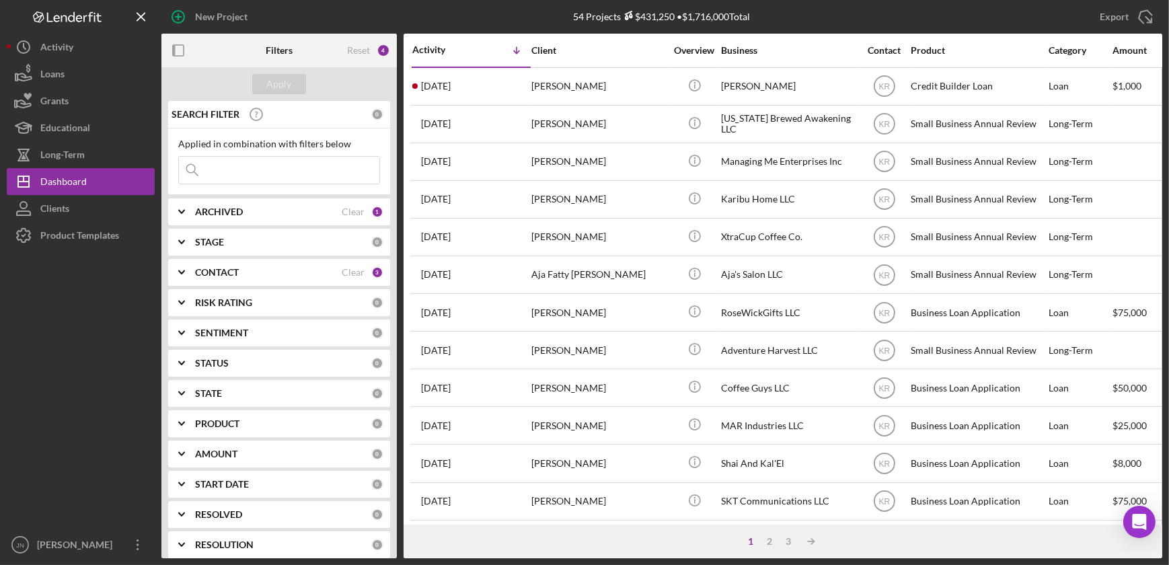
click at [231, 218] on div "ARCHIVED Clear 1" at bounding box center [289, 211] width 188 height 27
click at [192, 293] on div at bounding box center [185, 288] width 15 height 15
click at [185, 289] on input "Archived" at bounding box center [185, 288] width 13 height 13
checkbox input "true"
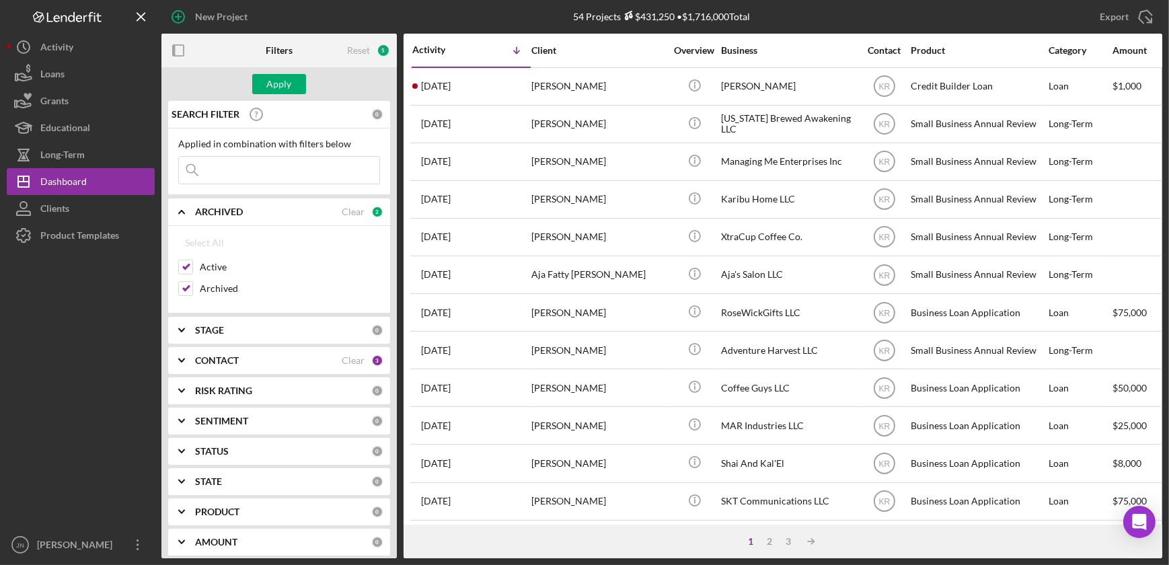
click at [207, 331] on b "STAGE" at bounding box center [209, 330] width 29 height 11
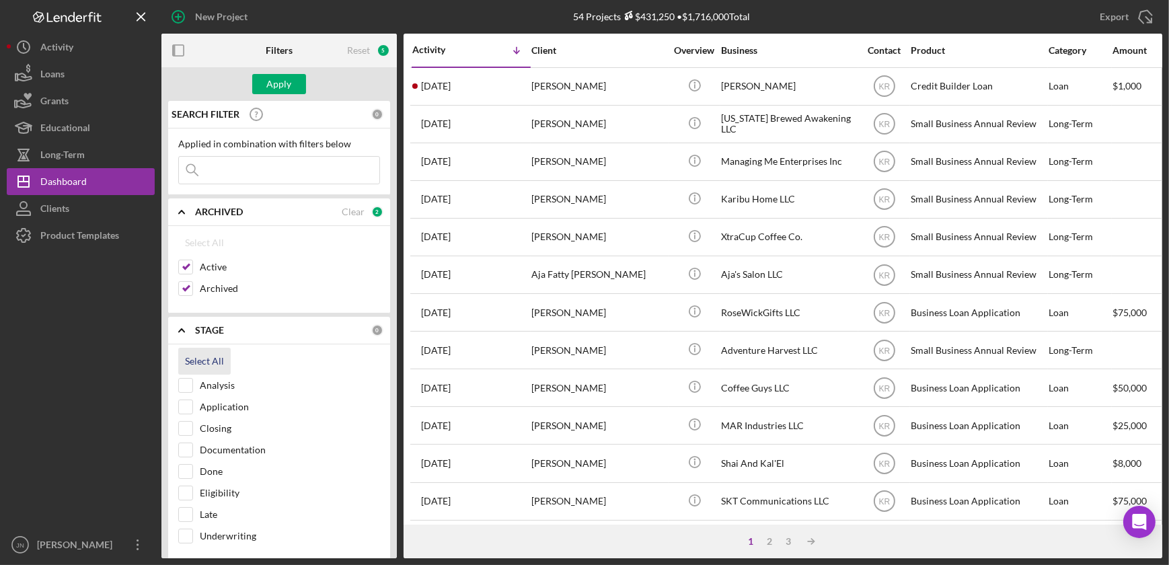
click at [216, 361] on div "Select All" at bounding box center [204, 361] width 39 height 27
checkbox input "true"
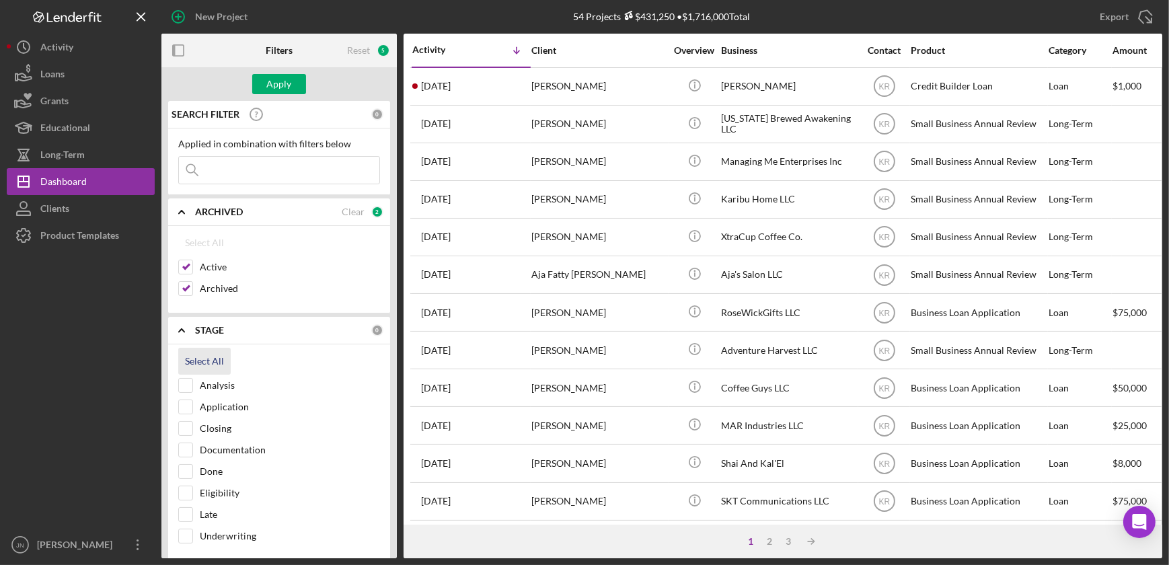
checkbox input "true"
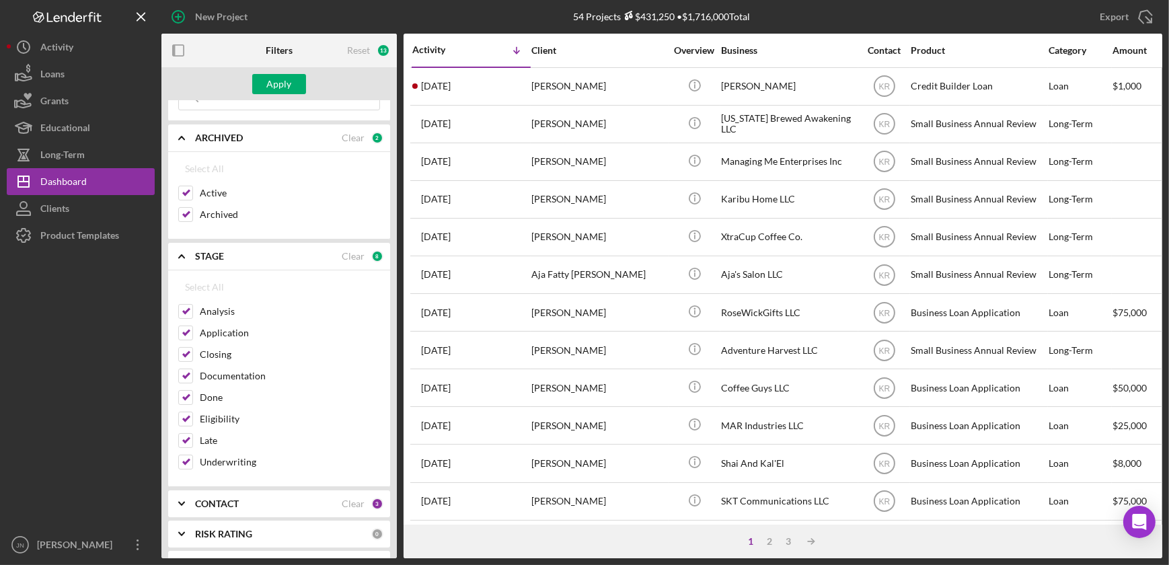
scroll to position [183, 0]
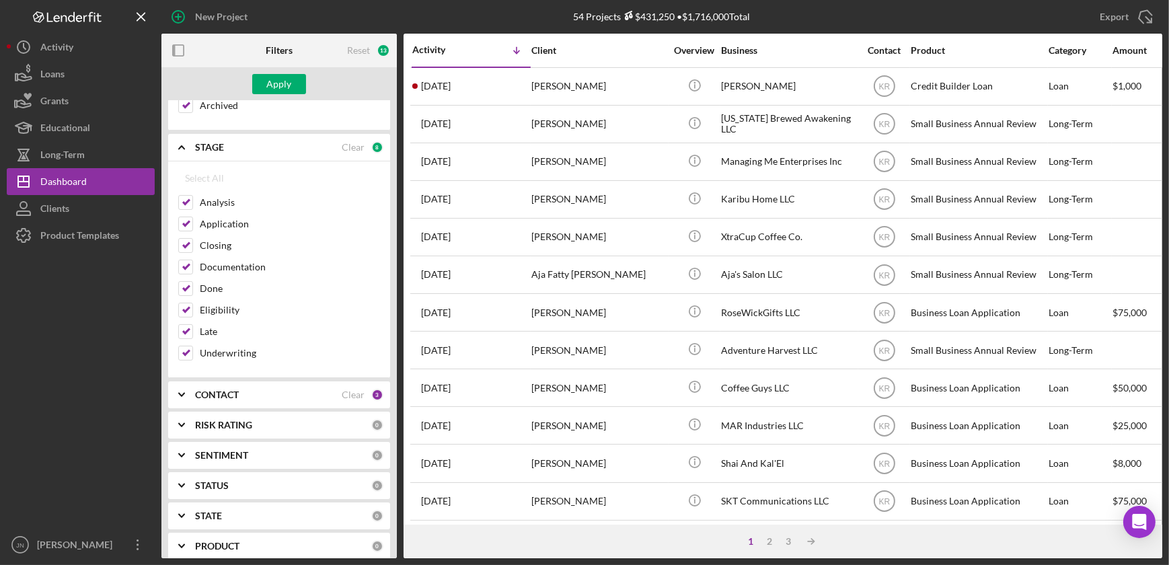
click at [225, 391] on b "CONTACT" at bounding box center [217, 394] width 44 height 11
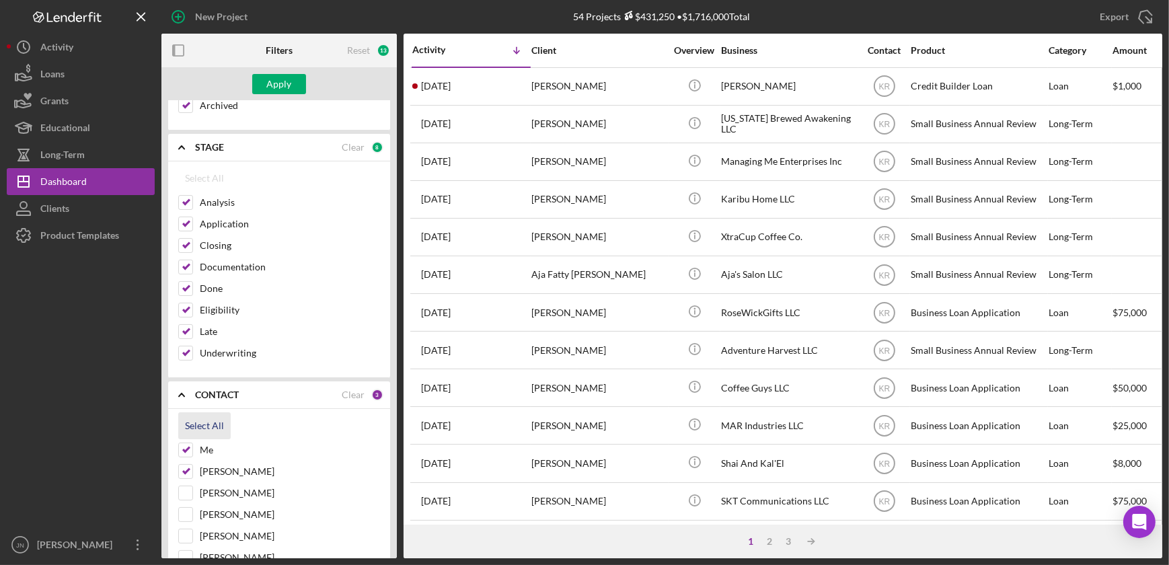
click at [226, 422] on button "Select All" at bounding box center [204, 425] width 52 height 27
checkbox input "true"
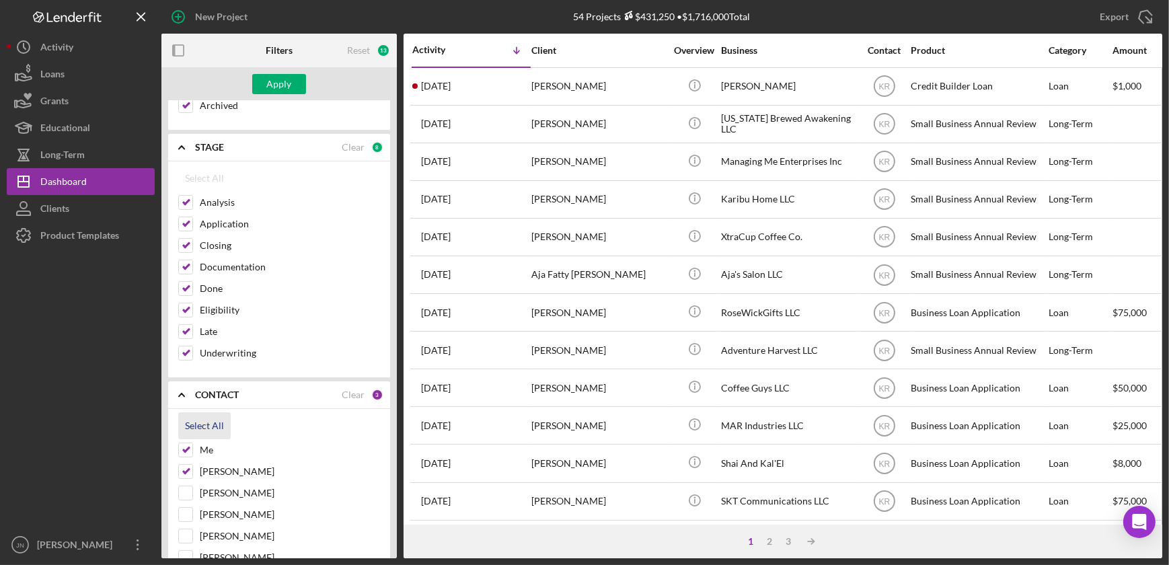
checkbox input "true"
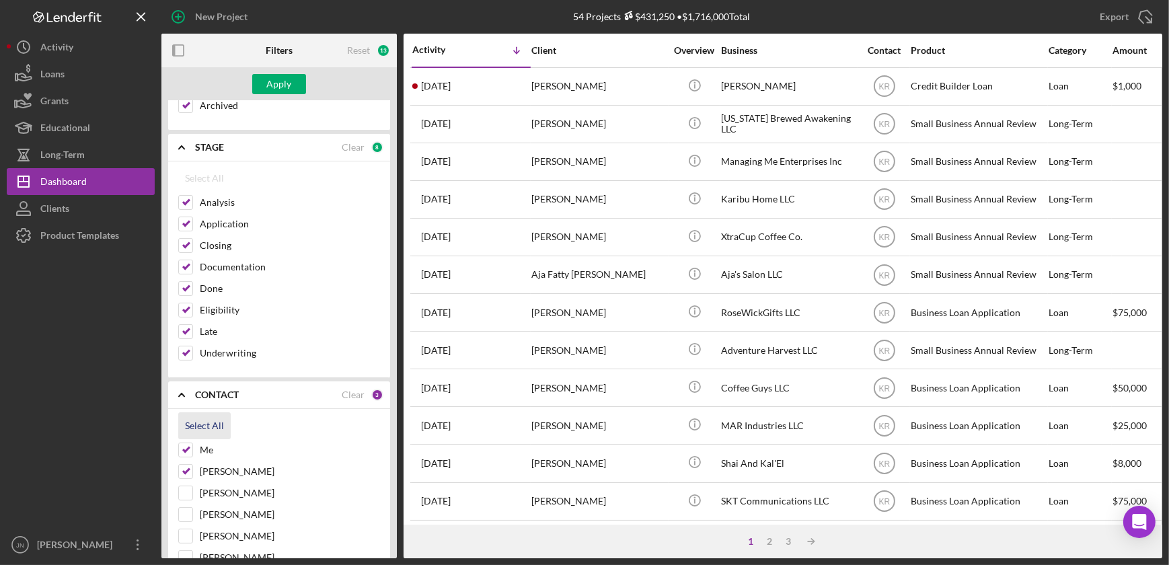
checkbox input "true"
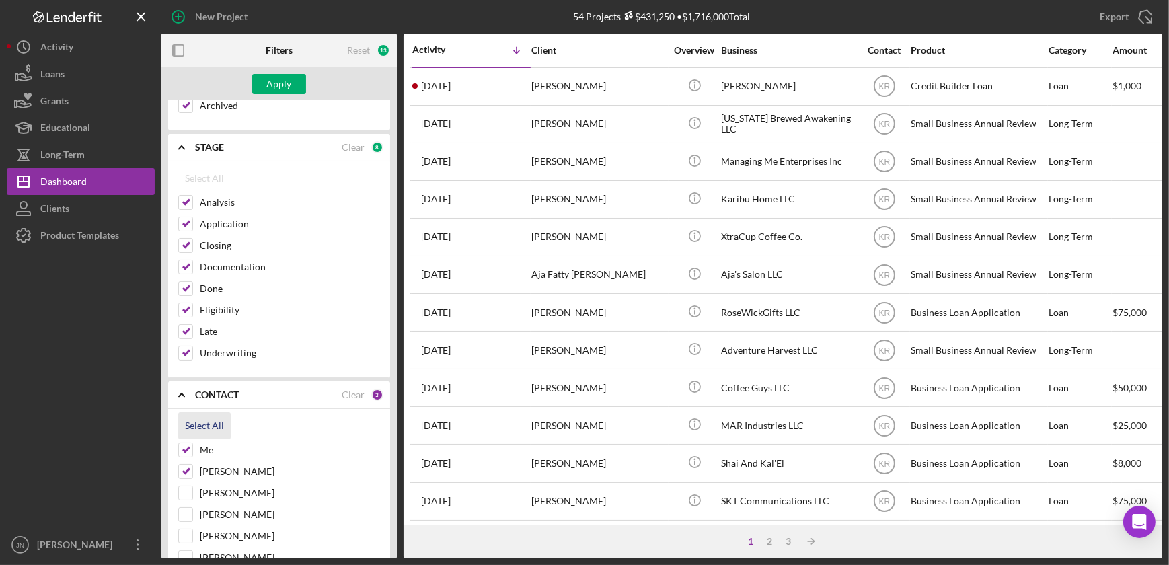
checkbox input "true"
click at [283, 80] on div "Apply" at bounding box center [279, 84] width 25 height 20
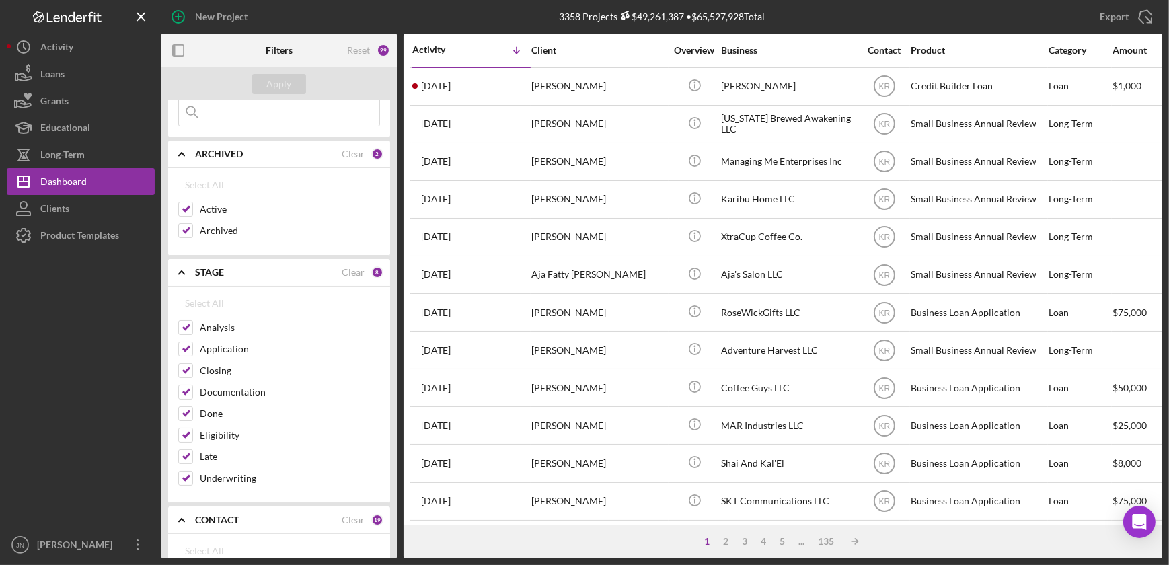
scroll to position [0, 0]
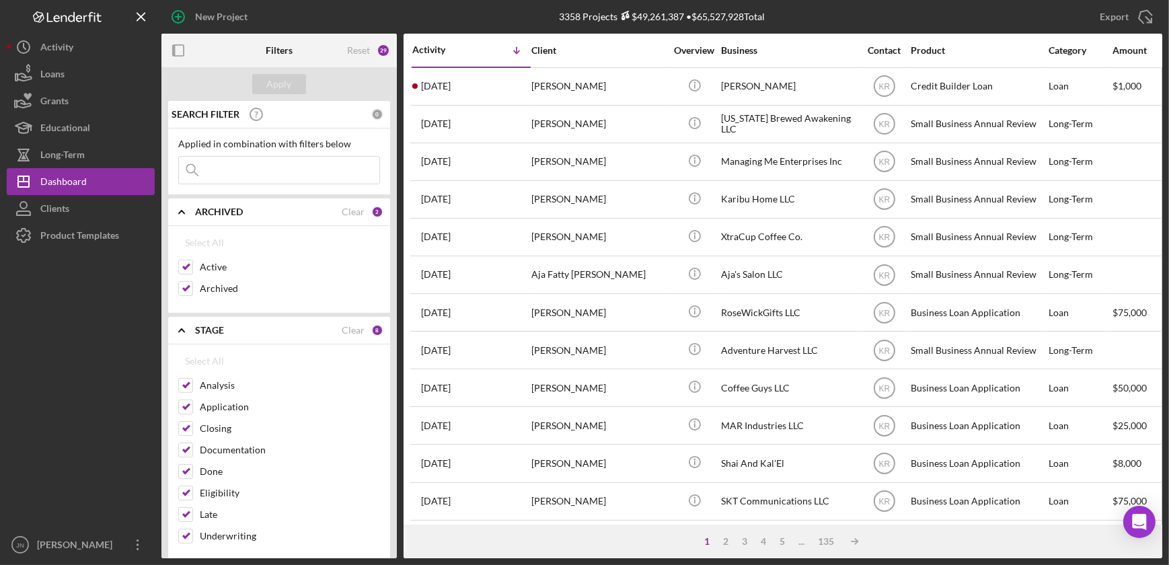
click at [270, 167] on input at bounding box center [279, 170] width 200 height 27
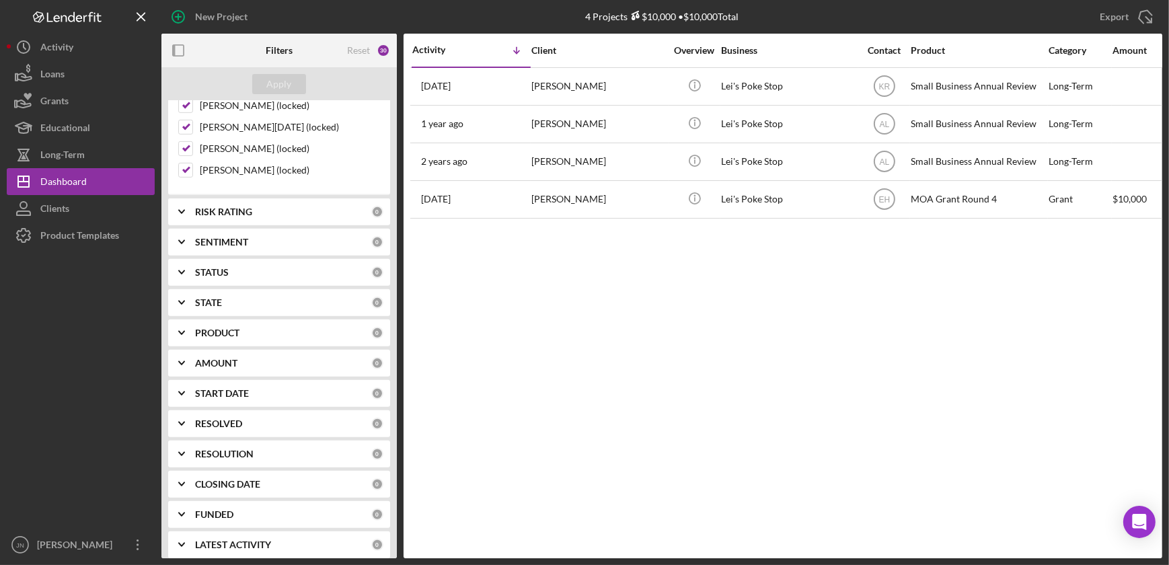
scroll to position [856, 0]
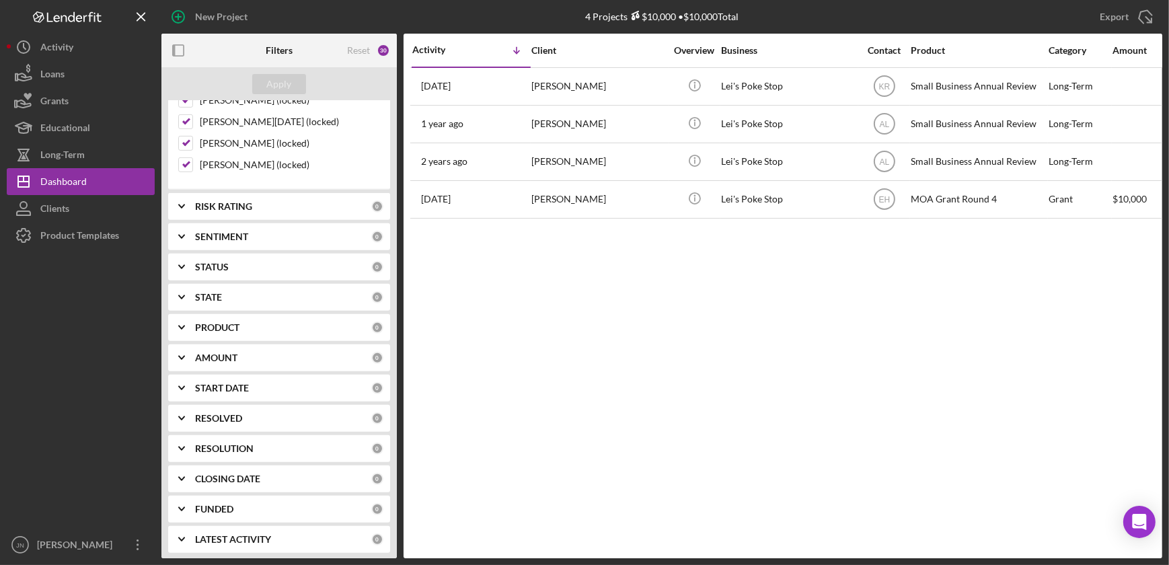
type input "[PERSON_NAME]"
click at [213, 330] on div "PRODUCT 0" at bounding box center [289, 327] width 188 height 27
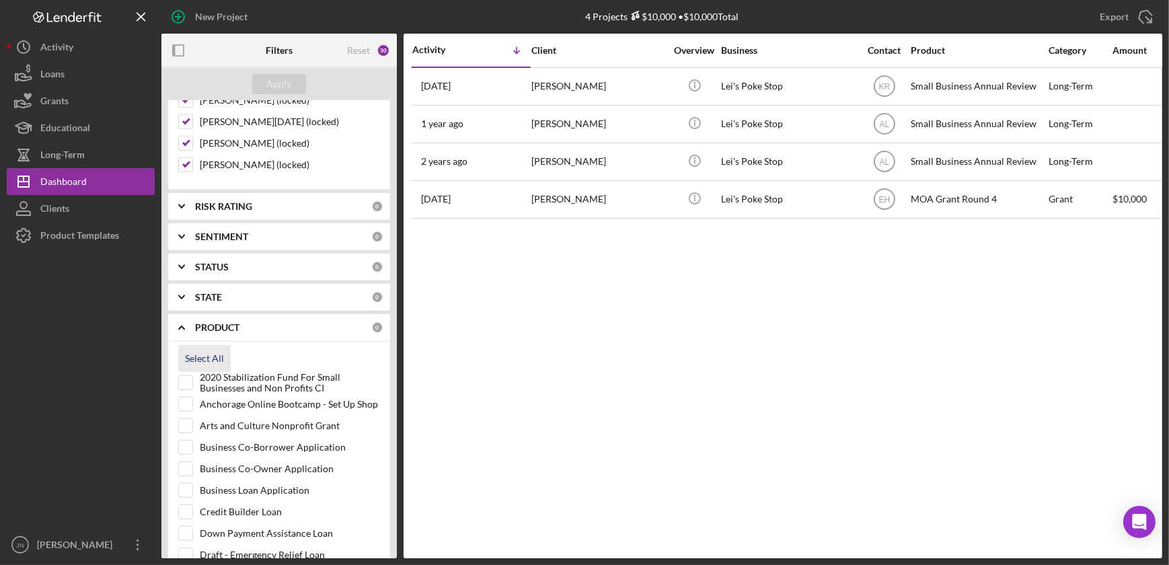
click at [207, 360] on div "Select All" at bounding box center [204, 358] width 39 height 27
checkbox input "true"
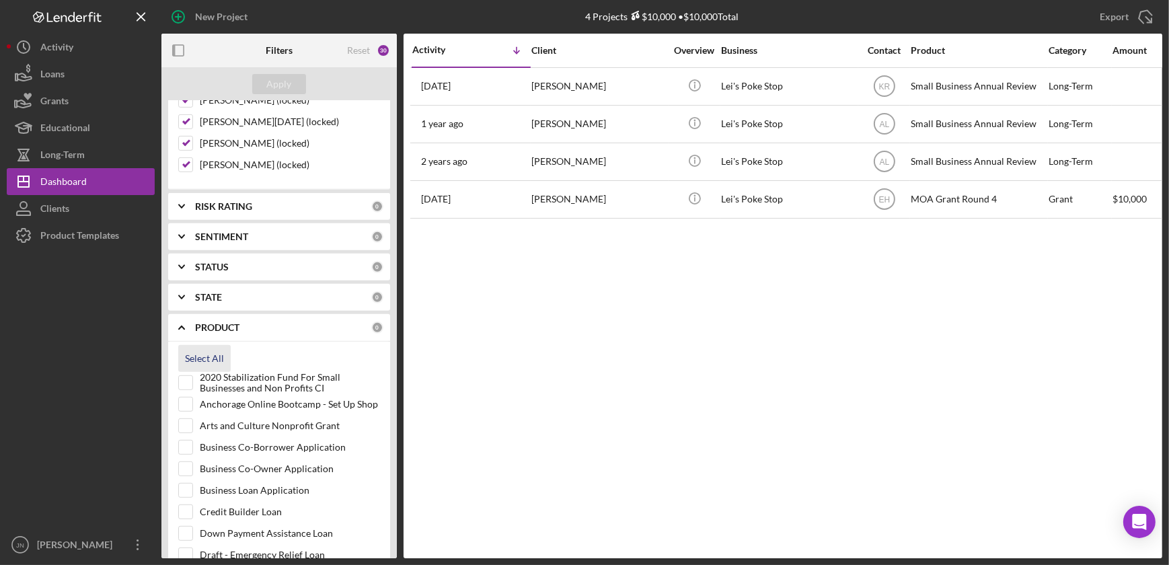
checkbox input "true"
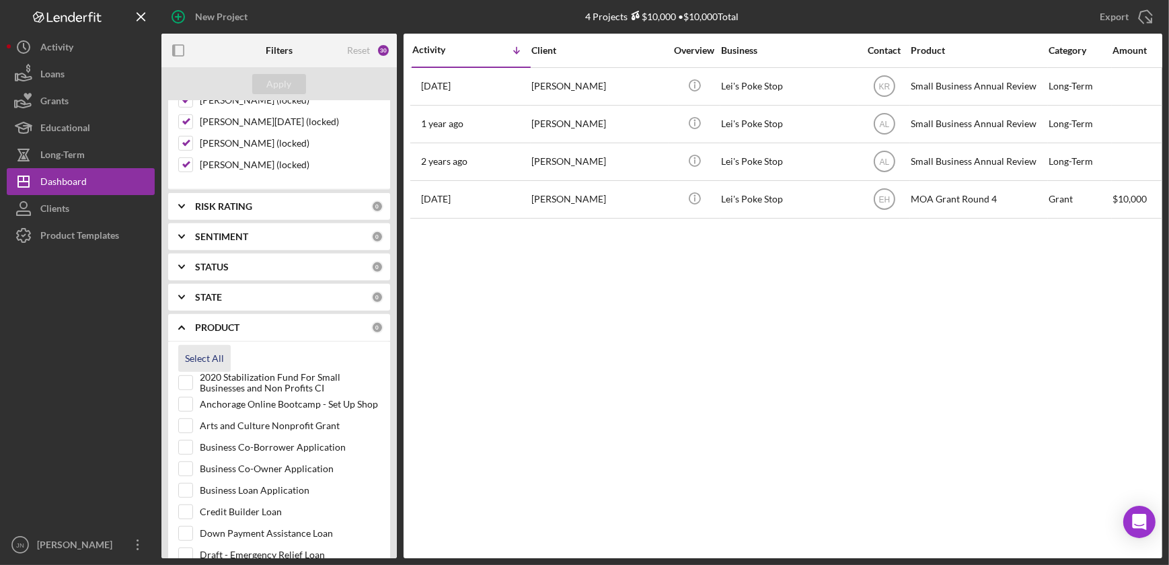
checkbox input "true"
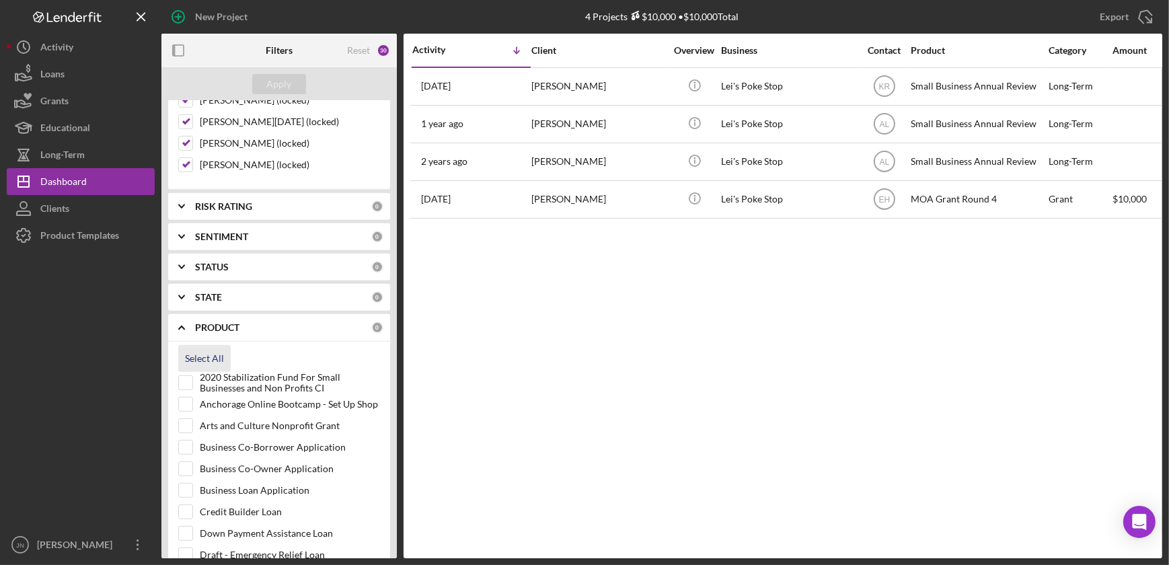
checkbox input "true"
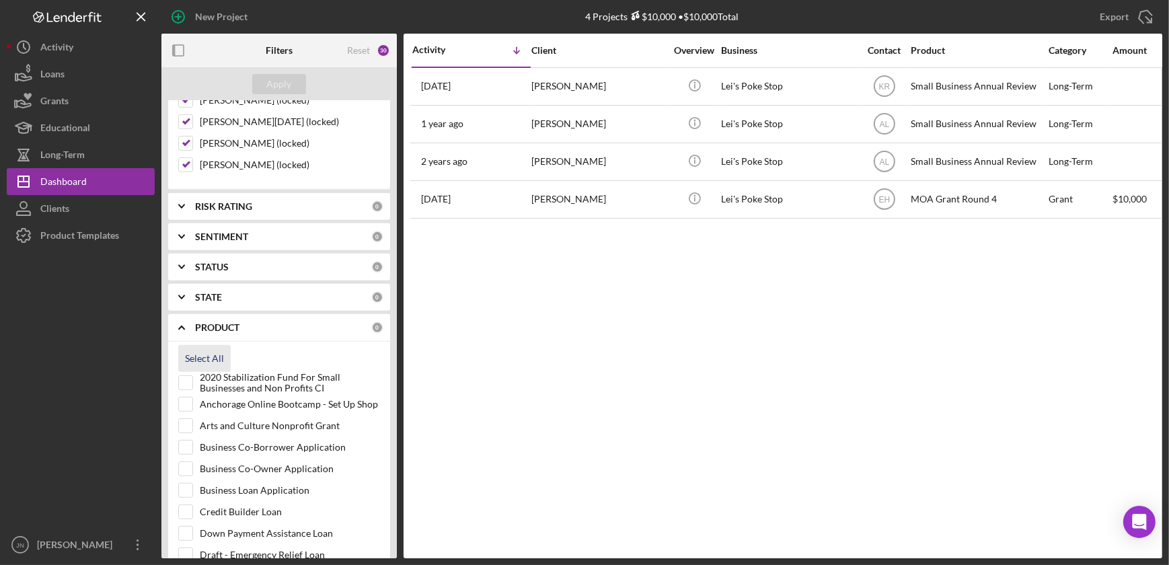
checkbox input "true"
click at [269, 84] on div "Apply" at bounding box center [279, 84] width 25 height 20
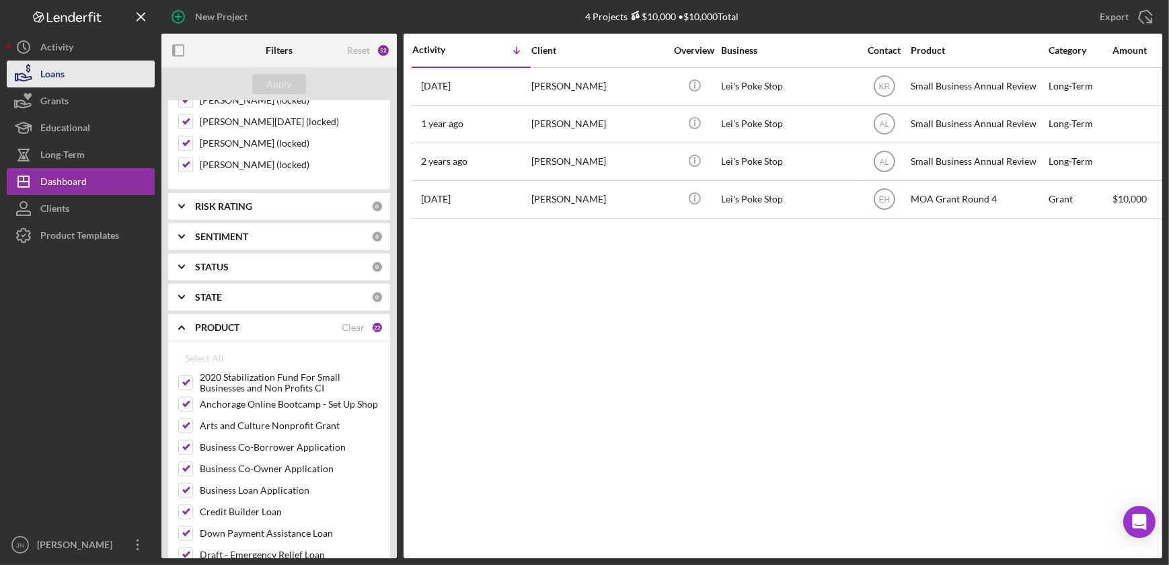
click at [64, 71] on div "Loans" at bounding box center [52, 76] width 24 height 30
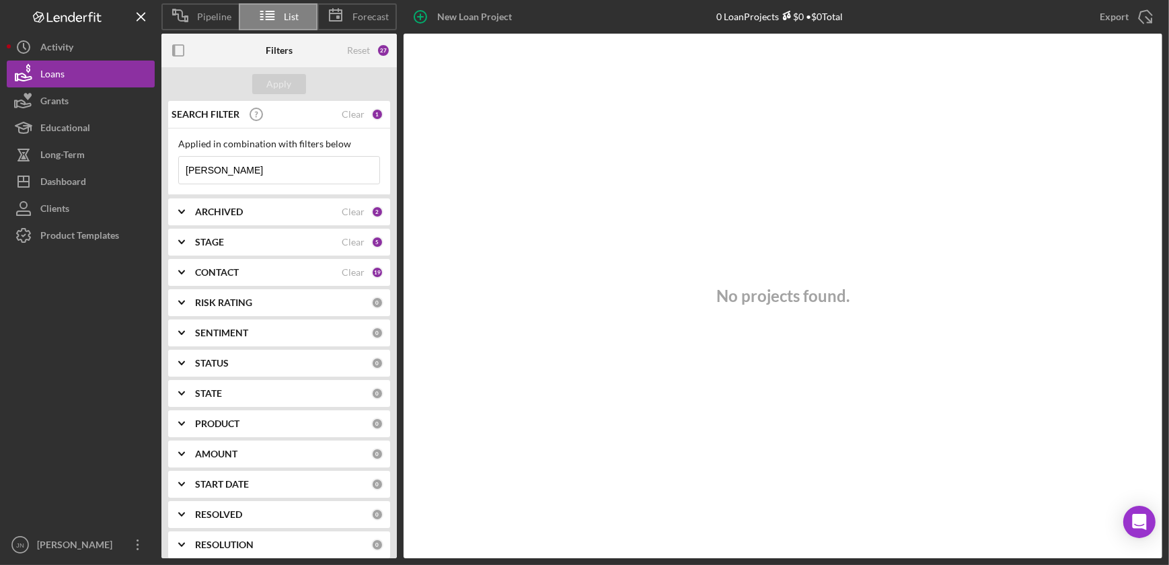
click at [373, 112] on div "1" at bounding box center [377, 114] width 12 height 12
click at [130, 161] on div "Pipeline List Forecast New Loan Project 0 Loan Projects $0 • $0 Total [PERSON_N…" at bounding box center [585, 279] width 1156 height 558
